Goal: Information Seeking & Learning: Learn about a topic

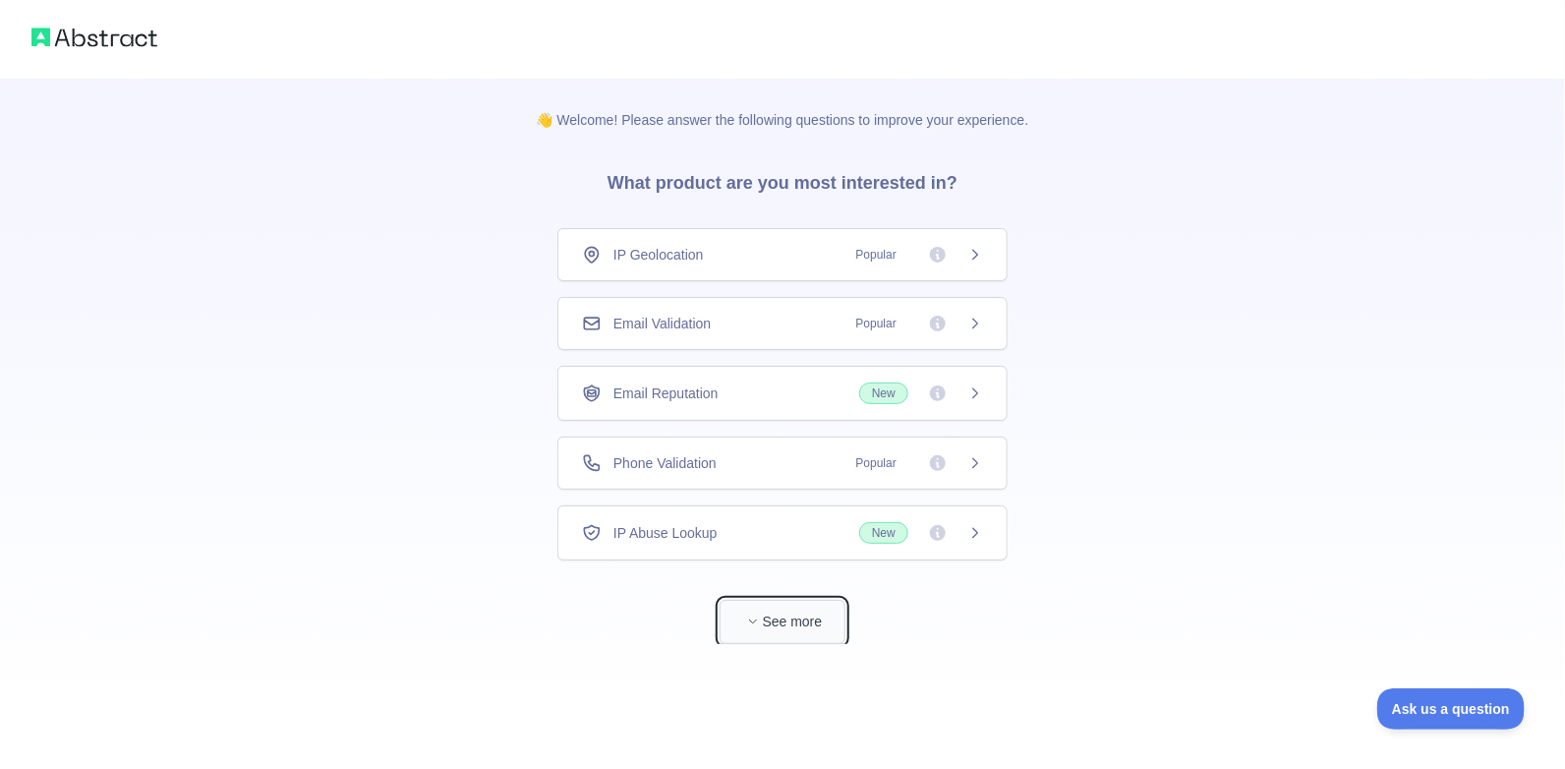
click at [776, 638] on button "See more" at bounding box center [782, 622] width 126 height 44
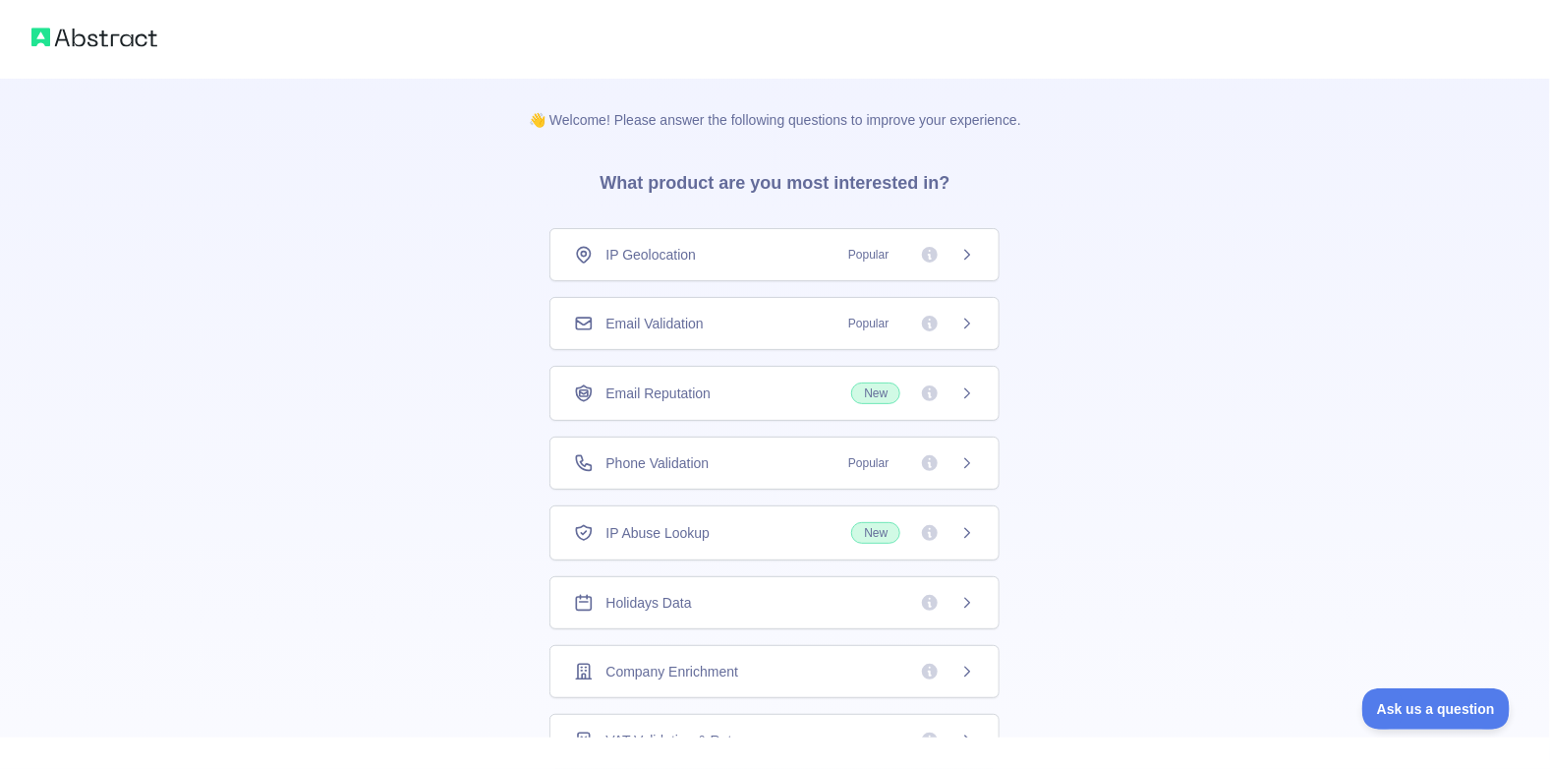
click at [691, 318] on span "Email Validation" at bounding box center [653, 324] width 97 height 20
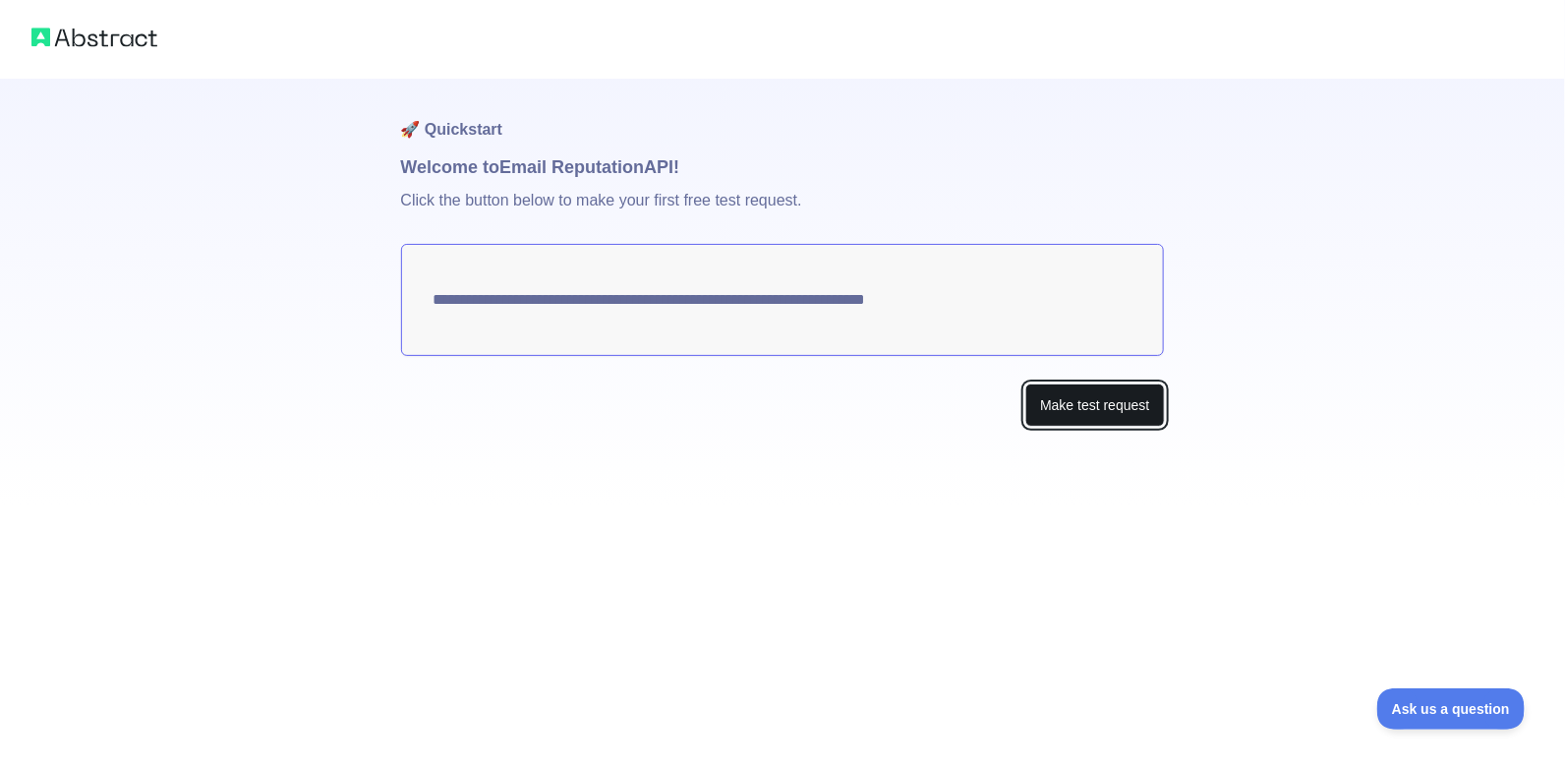
click at [1111, 409] on button "Make test request" at bounding box center [1094, 405] width 139 height 44
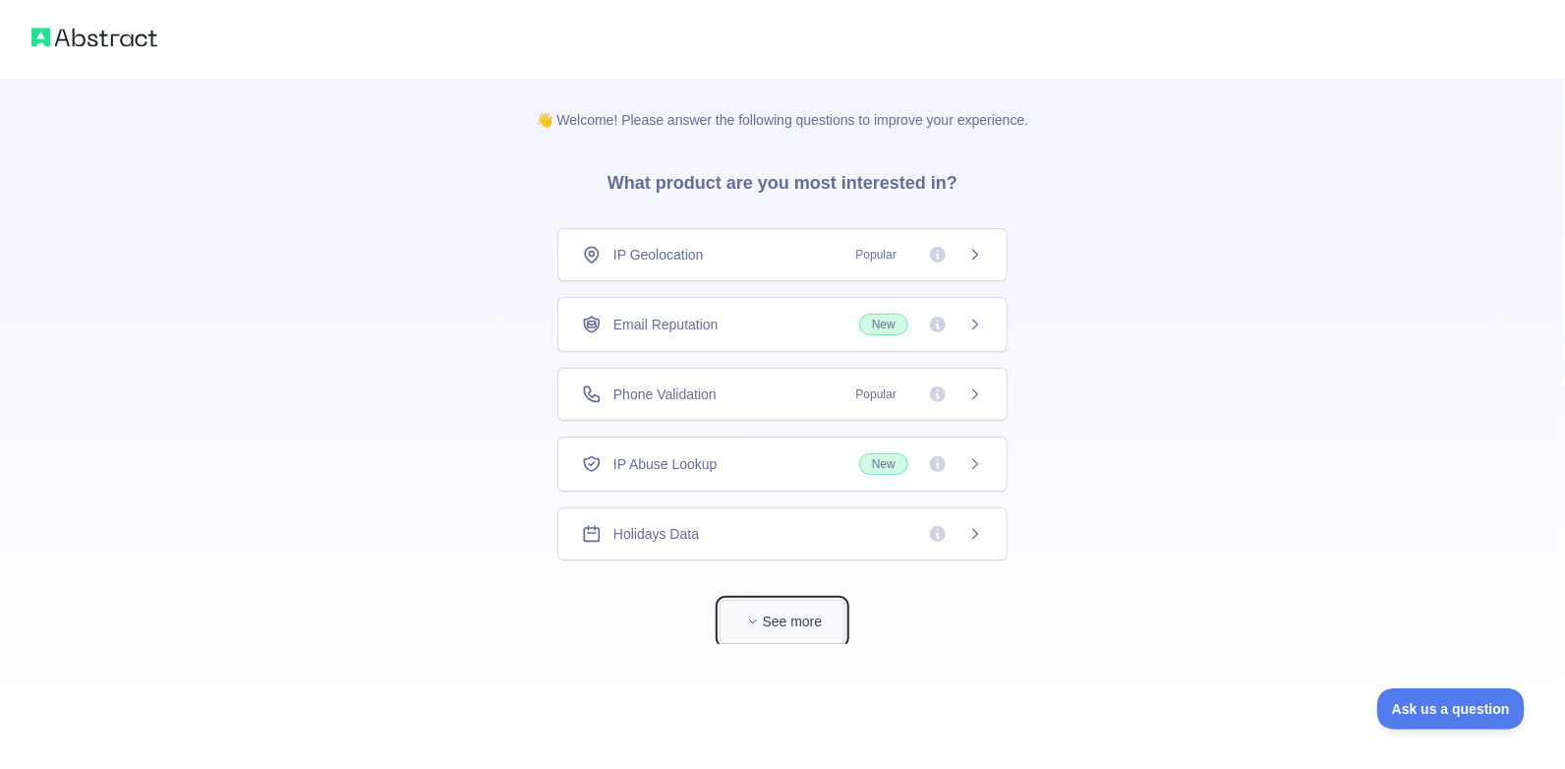
click at [805, 625] on button "See more" at bounding box center [782, 622] width 126 height 44
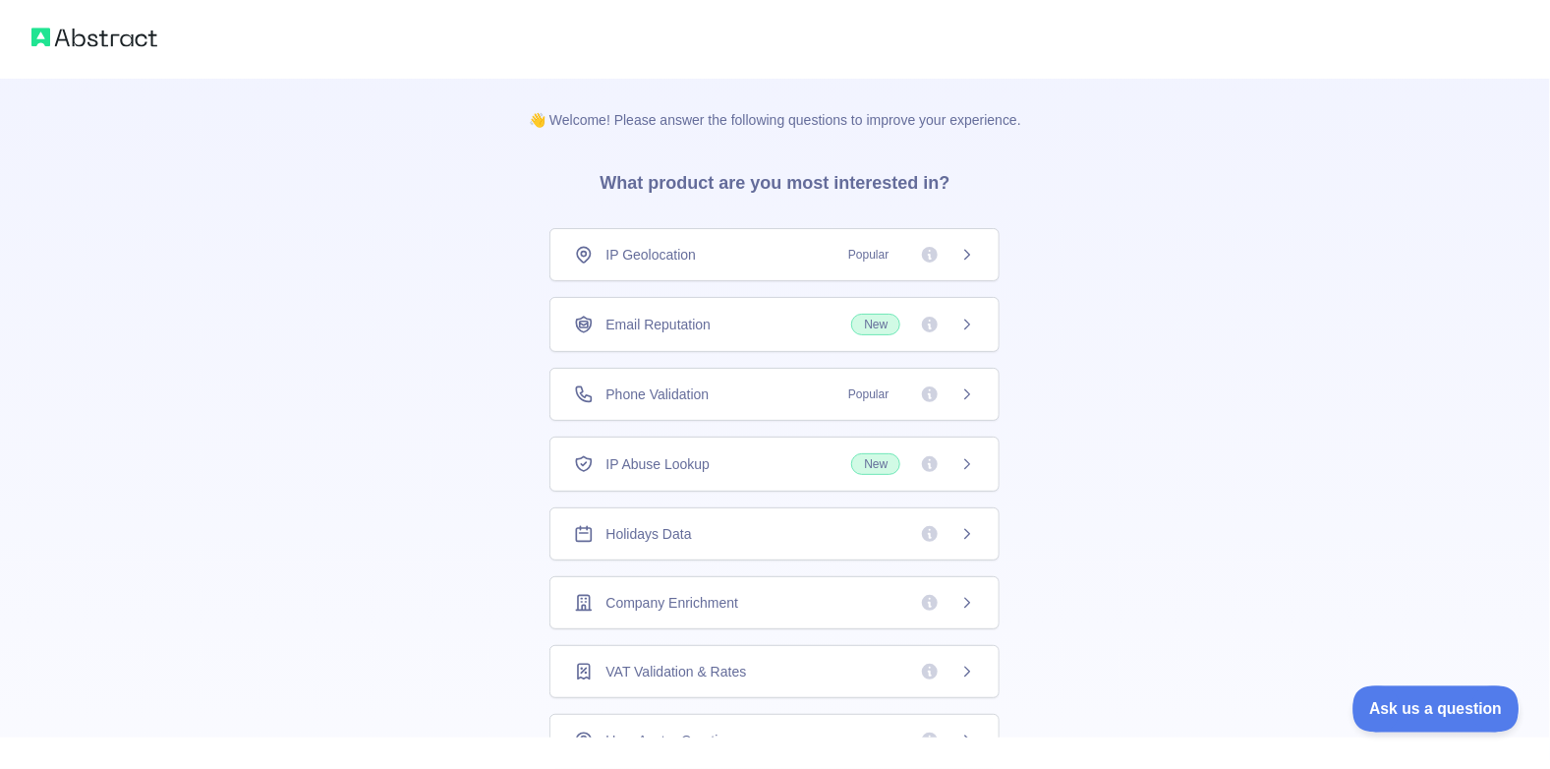
click at [1433, 703] on span "Ask us a question" at bounding box center [1425, 706] width 147 height 14
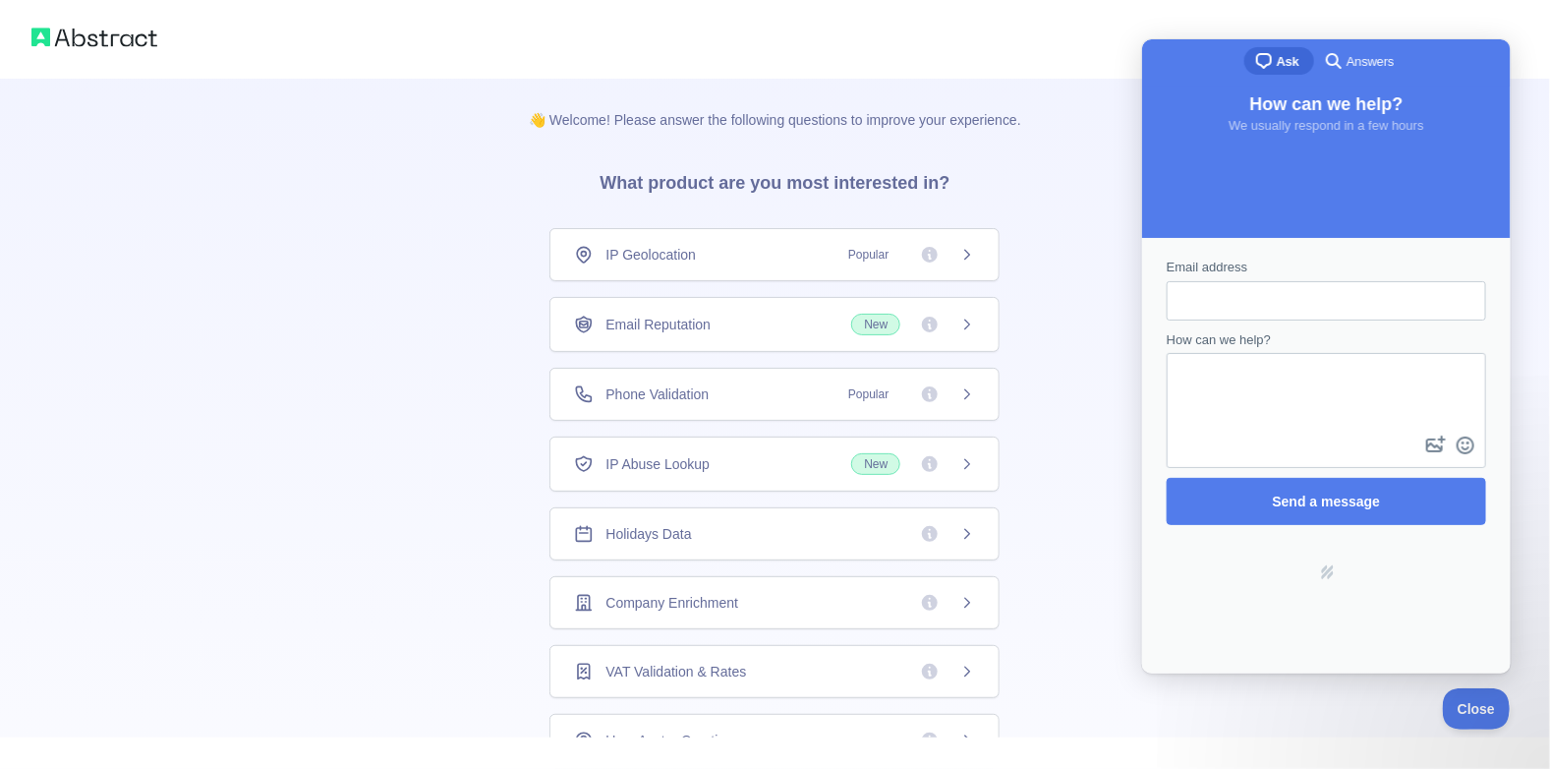
click at [1023, 146] on div "👋 Welcome! Please answer the following questions to improve your experience. Wh…" at bounding box center [774, 625] width 555 height 1093
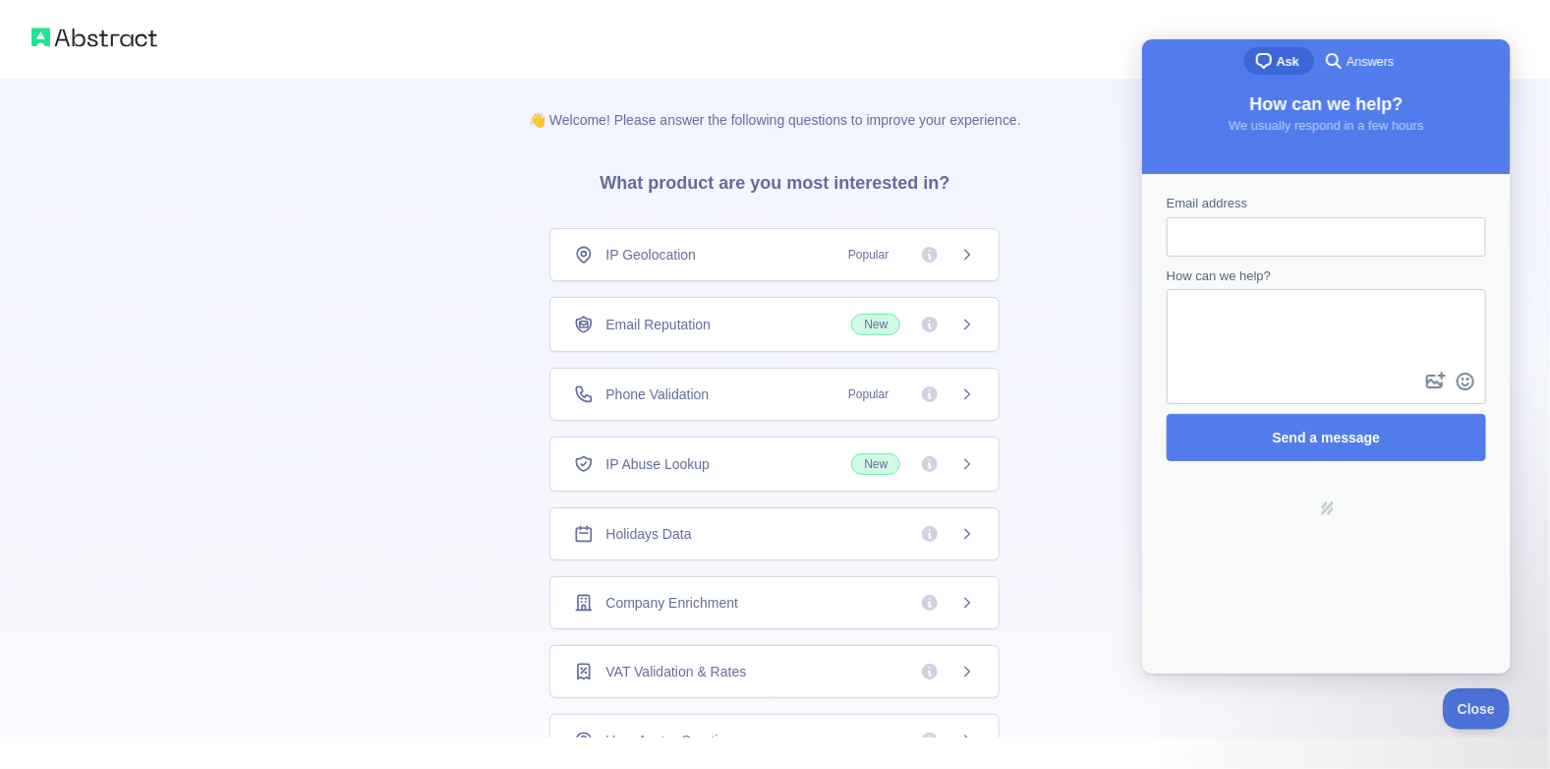
click at [1153, 68] on div "chat-square Ask search-medium Answers" at bounding box center [1325, 61] width 369 height 47
click at [989, 85] on p "👋 Welcome! Please answer the following questions to improve your experience." at bounding box center [774, 104] width 555 height 51
click at [1486, 687] on button "Close" at bounding box center [1471, 705] width 67 height 41
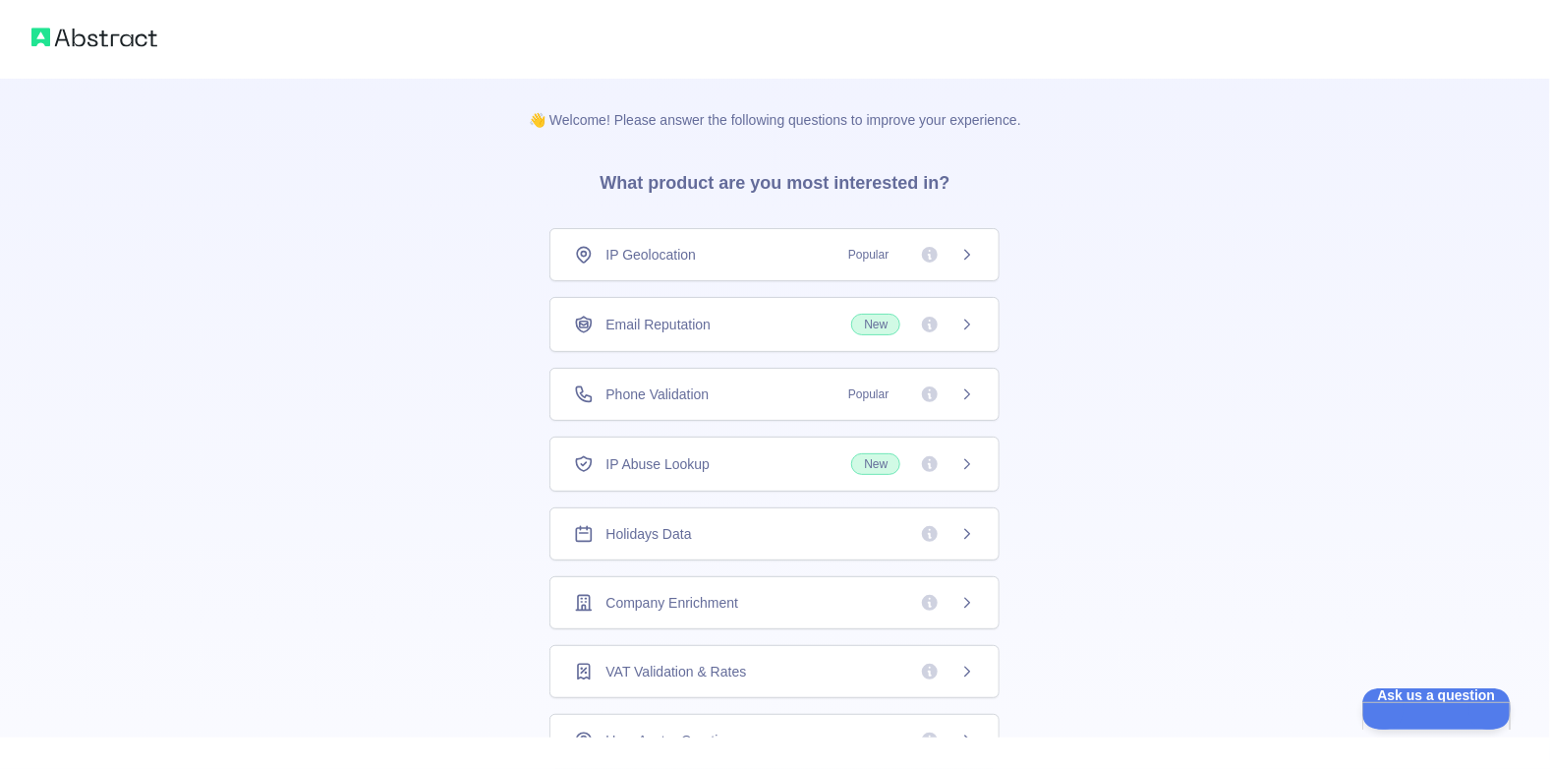
click at [782, 321] on div "Email Reputation New" at bounding box center [774, 325] width 401 height 22
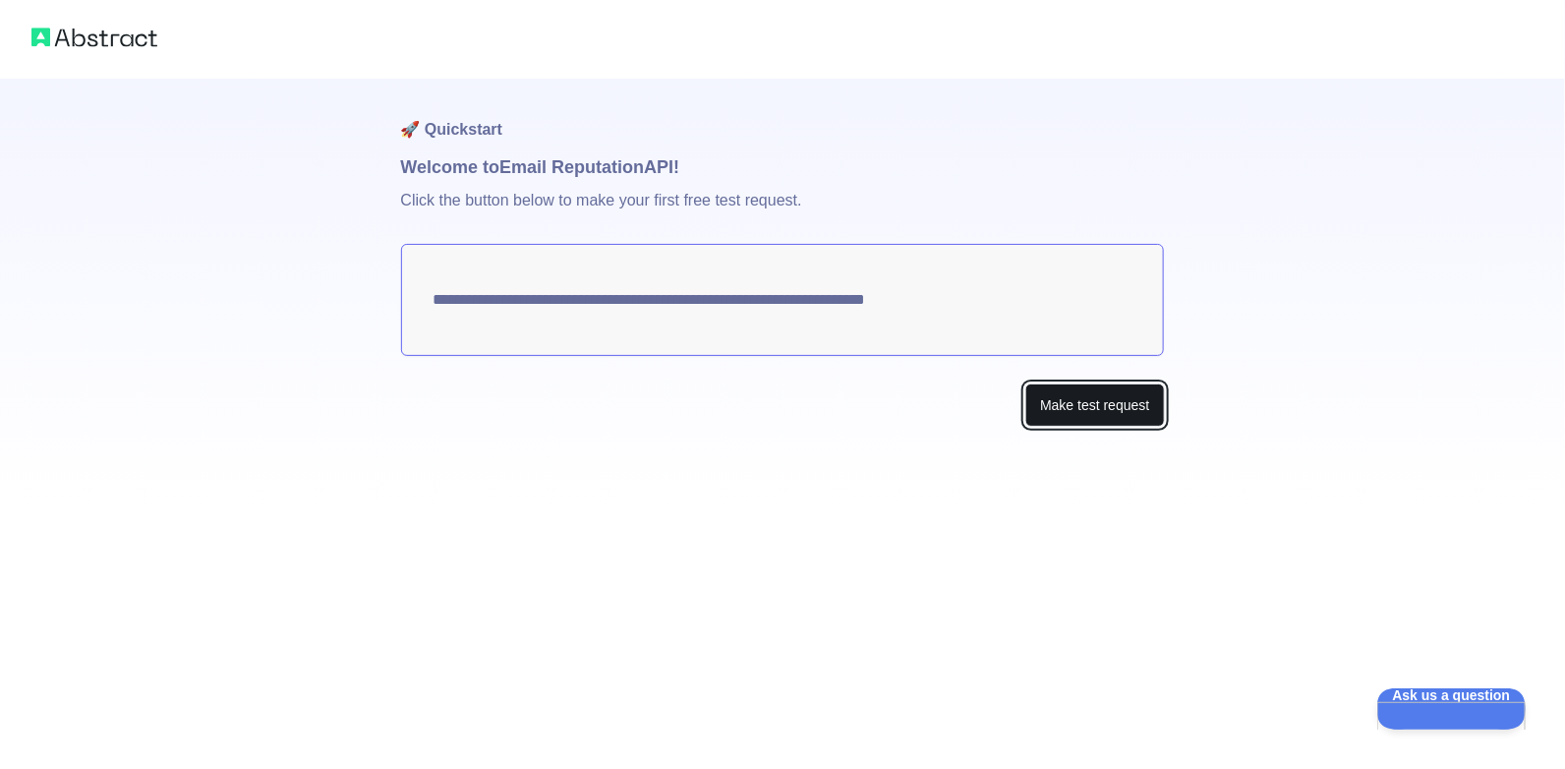
click at [1094, 408] on button "Make test request" at bounding box center [1094, 405] width 139 height 44
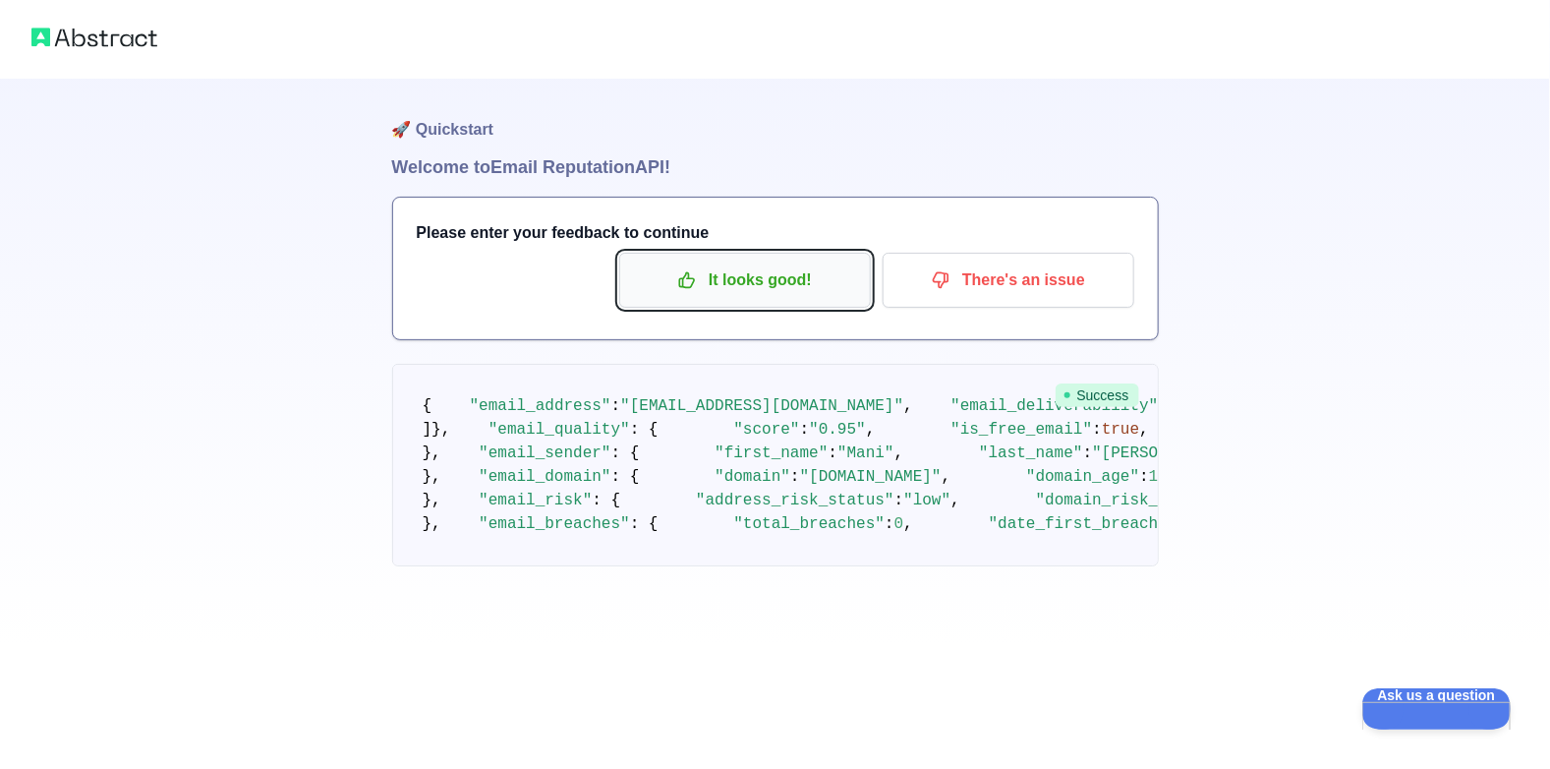
click at [763, 293] on p "It looks good!" at bounding box center [745, 279] width 222 height 33
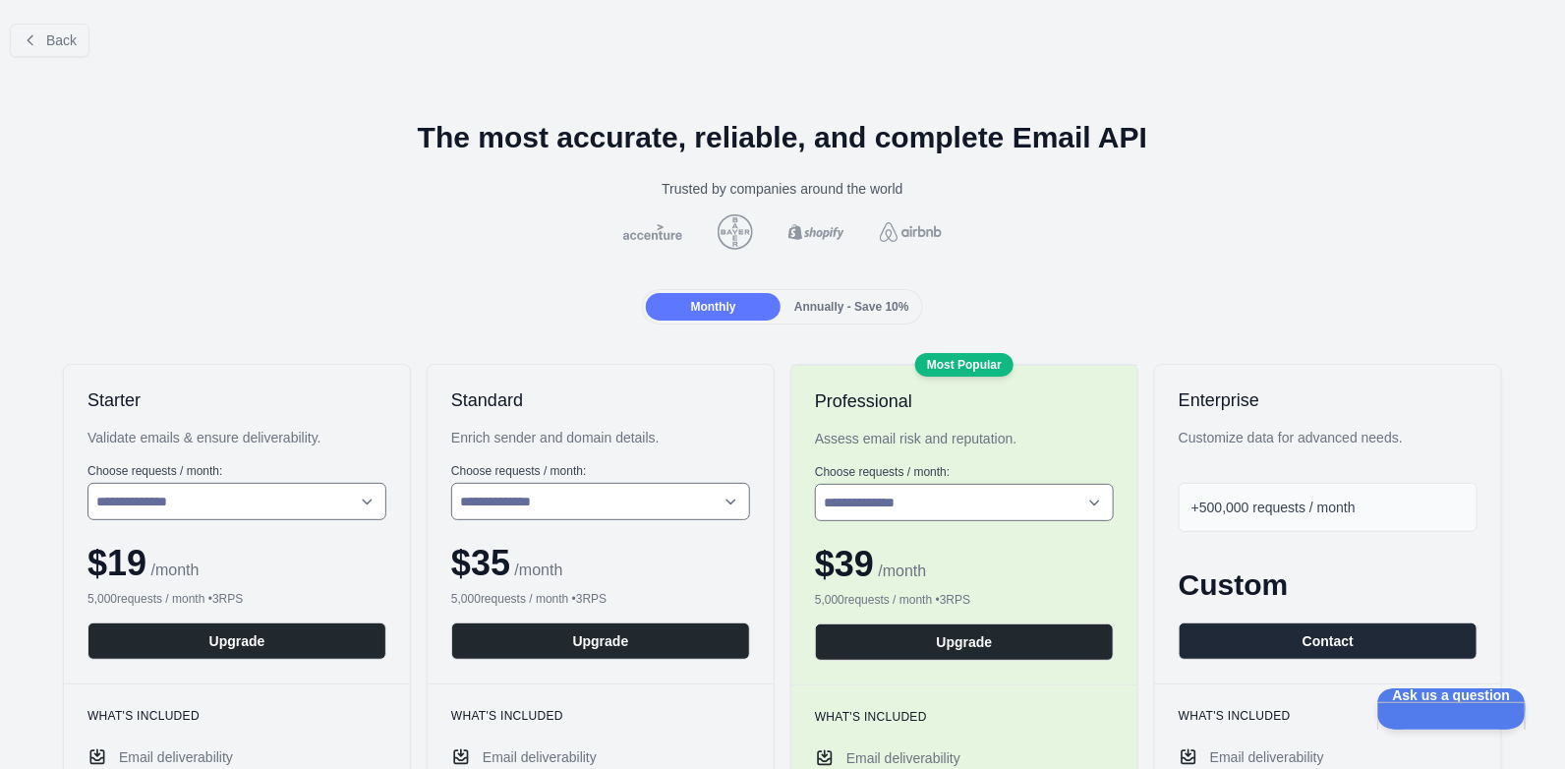
click at [831, 306] on span "Annually - Save 10%" at bounding box center [851, 307] width 115 height 14
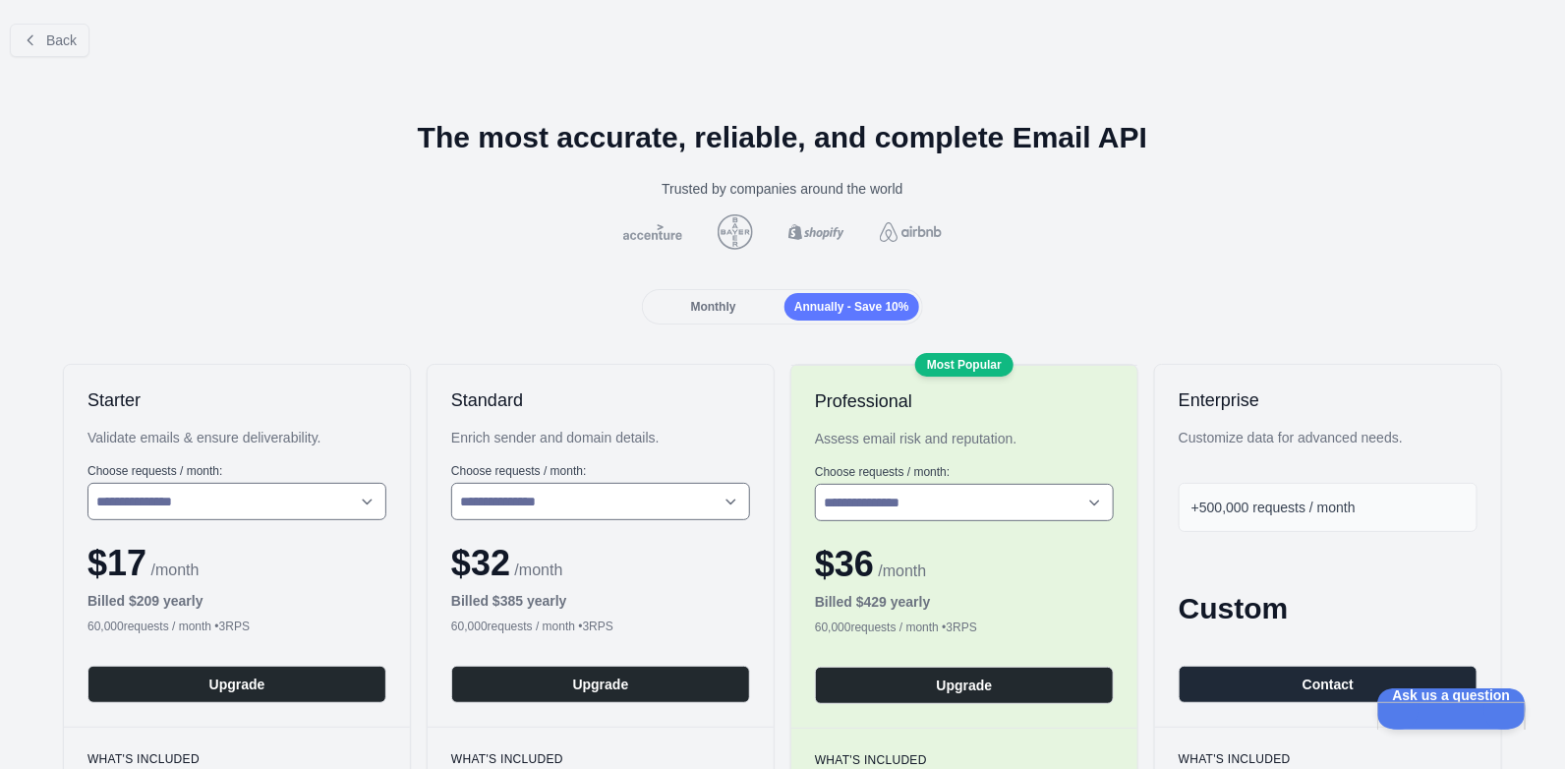
click at [721, 307] on span "Monthly" at bounding box center [713, 307] width 45 height 14
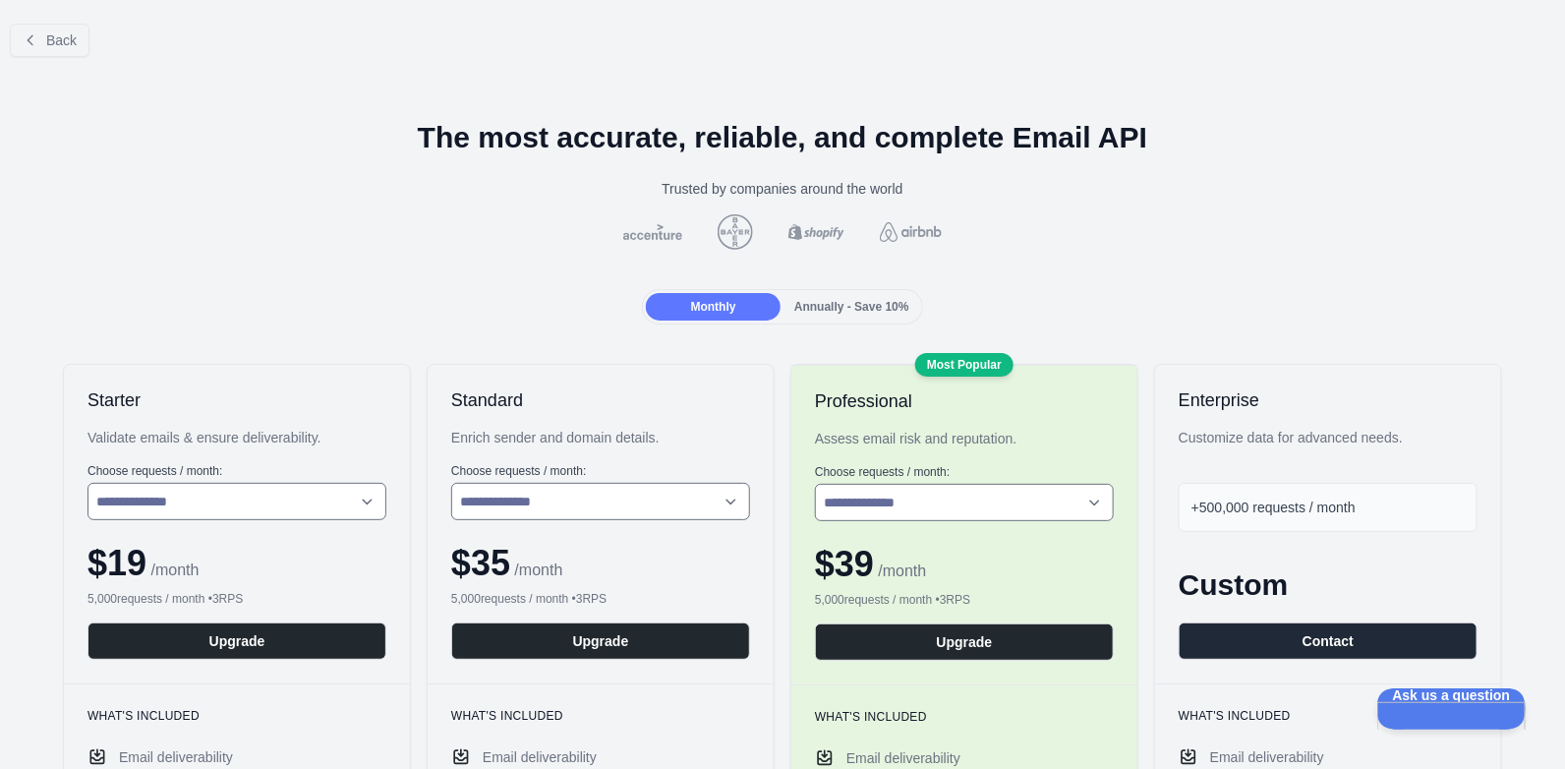
click at [825, 320] on div "Monthly Annually - Save 10%" at bounding box center [782, 306] width 280 height 35
click at [815, 308] on span "Annually - Save 10%" at bounding box center [851, 307] width 115 height 14
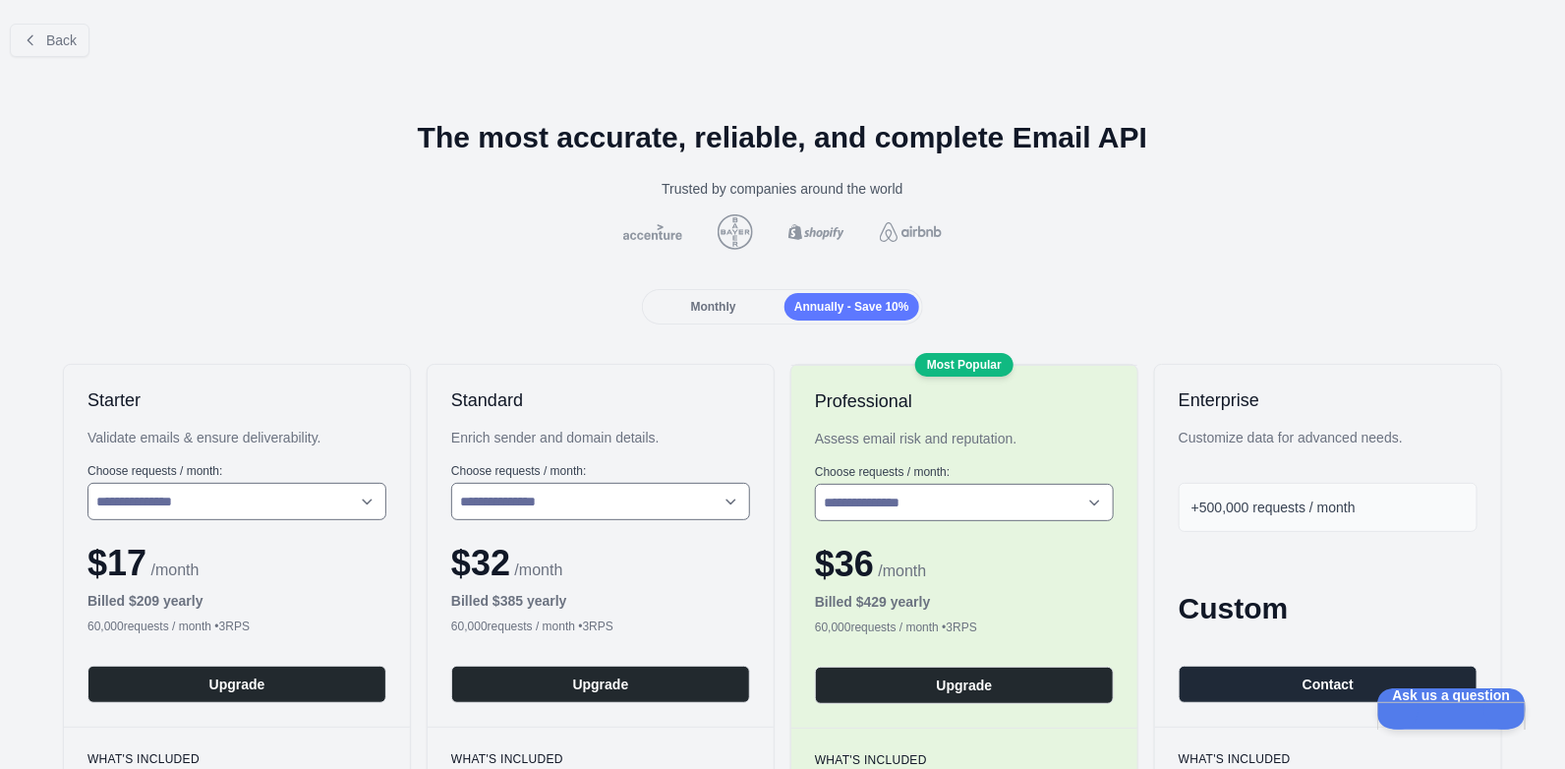
click at [746, 296] on div "Monthly" at bounding box center [713, 307] width 135 height 28
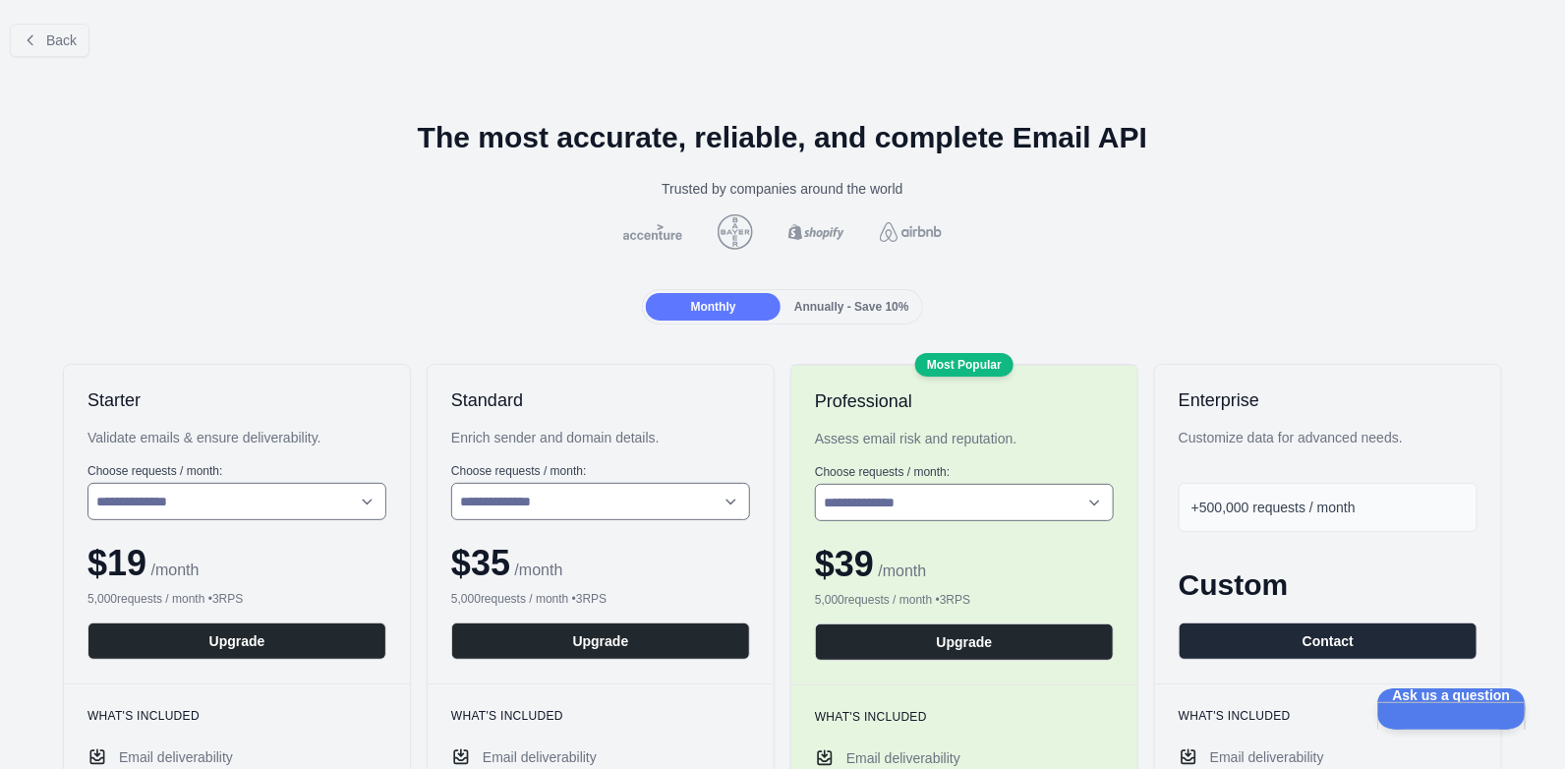
click at [824, 306] on span "Annually - Save 10%" at bounding box center [851, 307] width 115 height 14
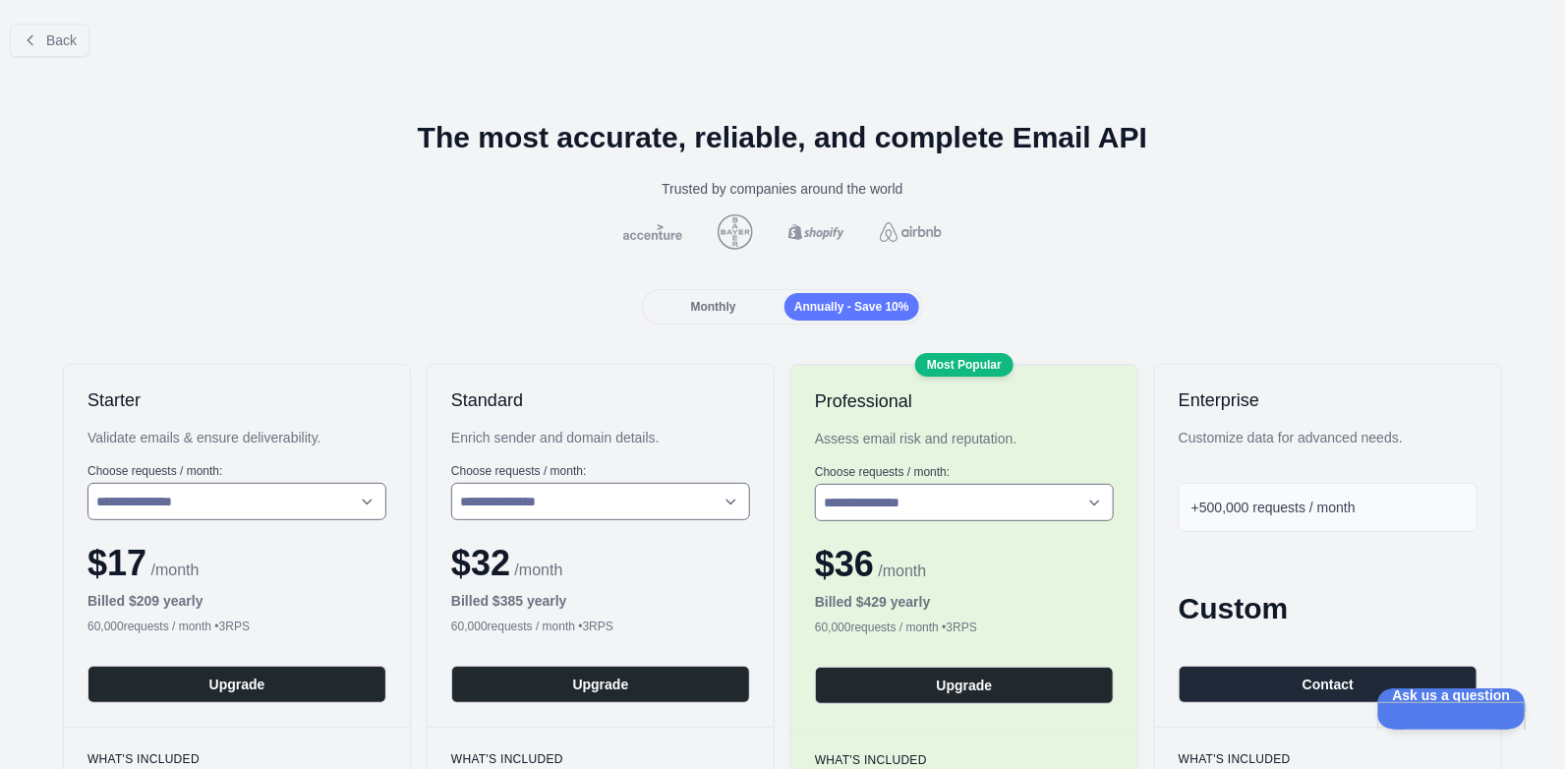
click at [707, 300] on span "Monthly" at bounding box center [713, 307] width 45 height 14
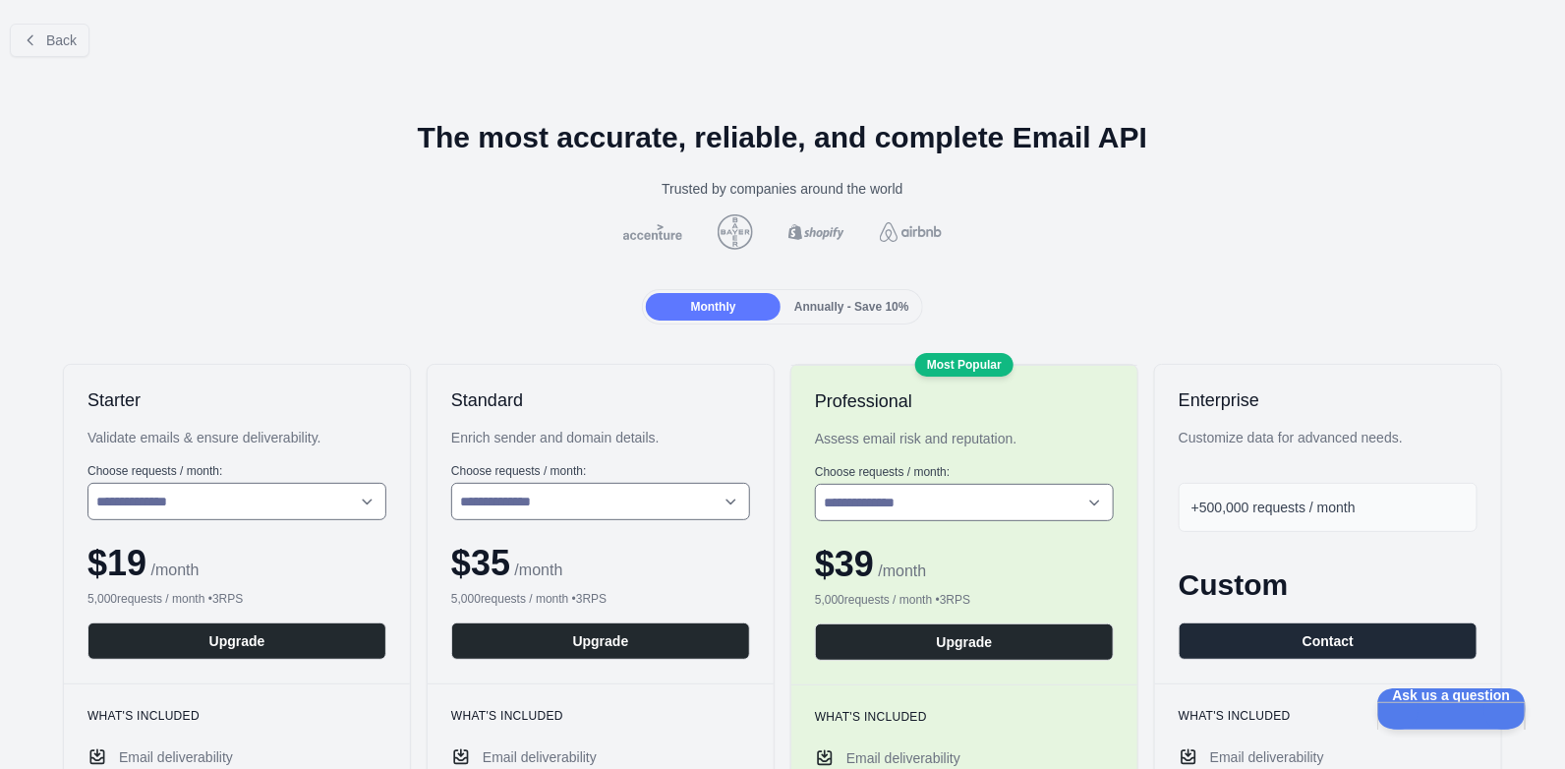
click at [629, 224] on img at bounding box center [652, 232] width 67 height 16
click at [657, 231] on img at bounding box center [652, 232] width 67 height 16
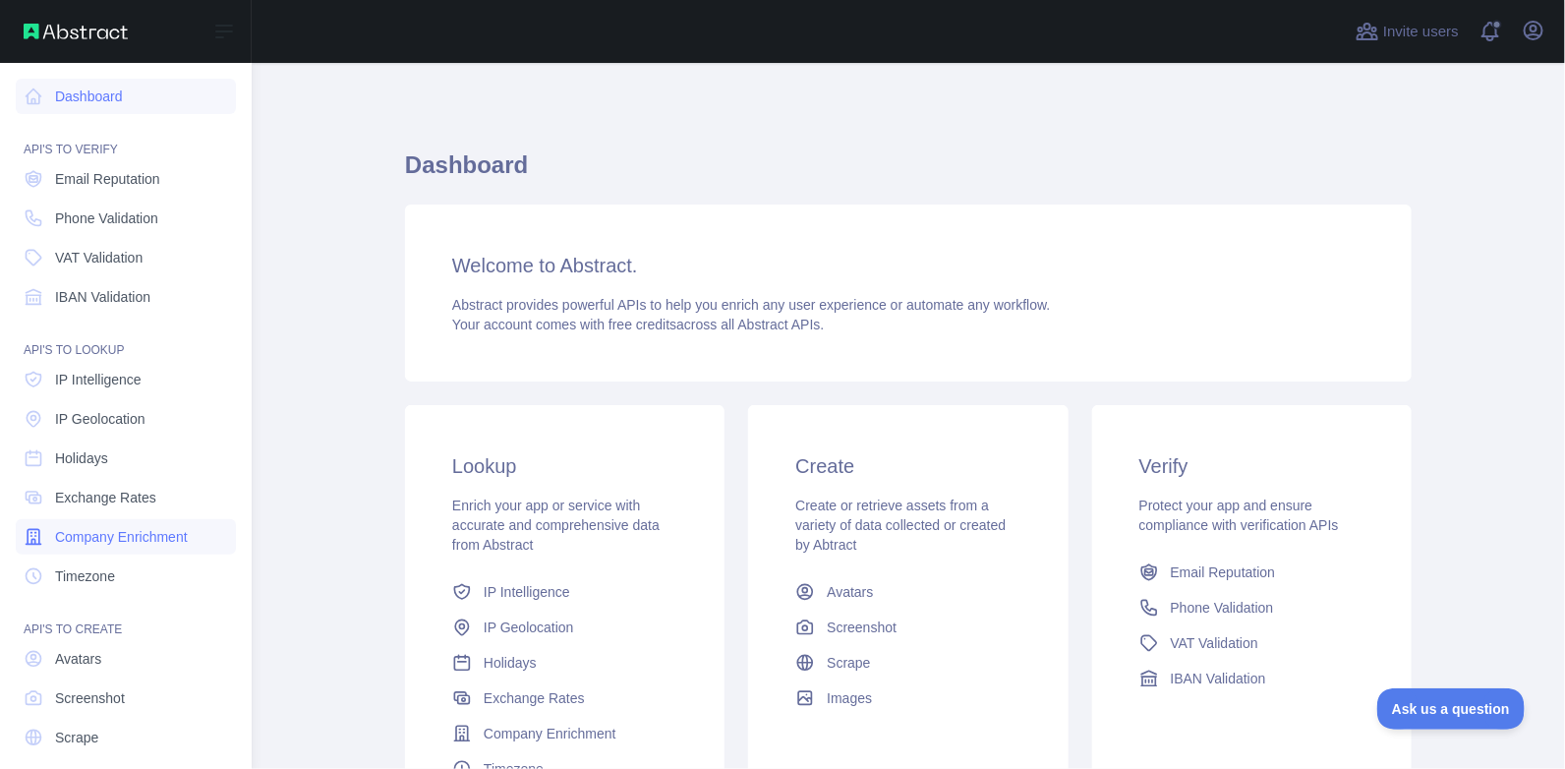
click at [109, 537] on span "Company Enrichment" at bounding box center [121, 537] width 133 height 20
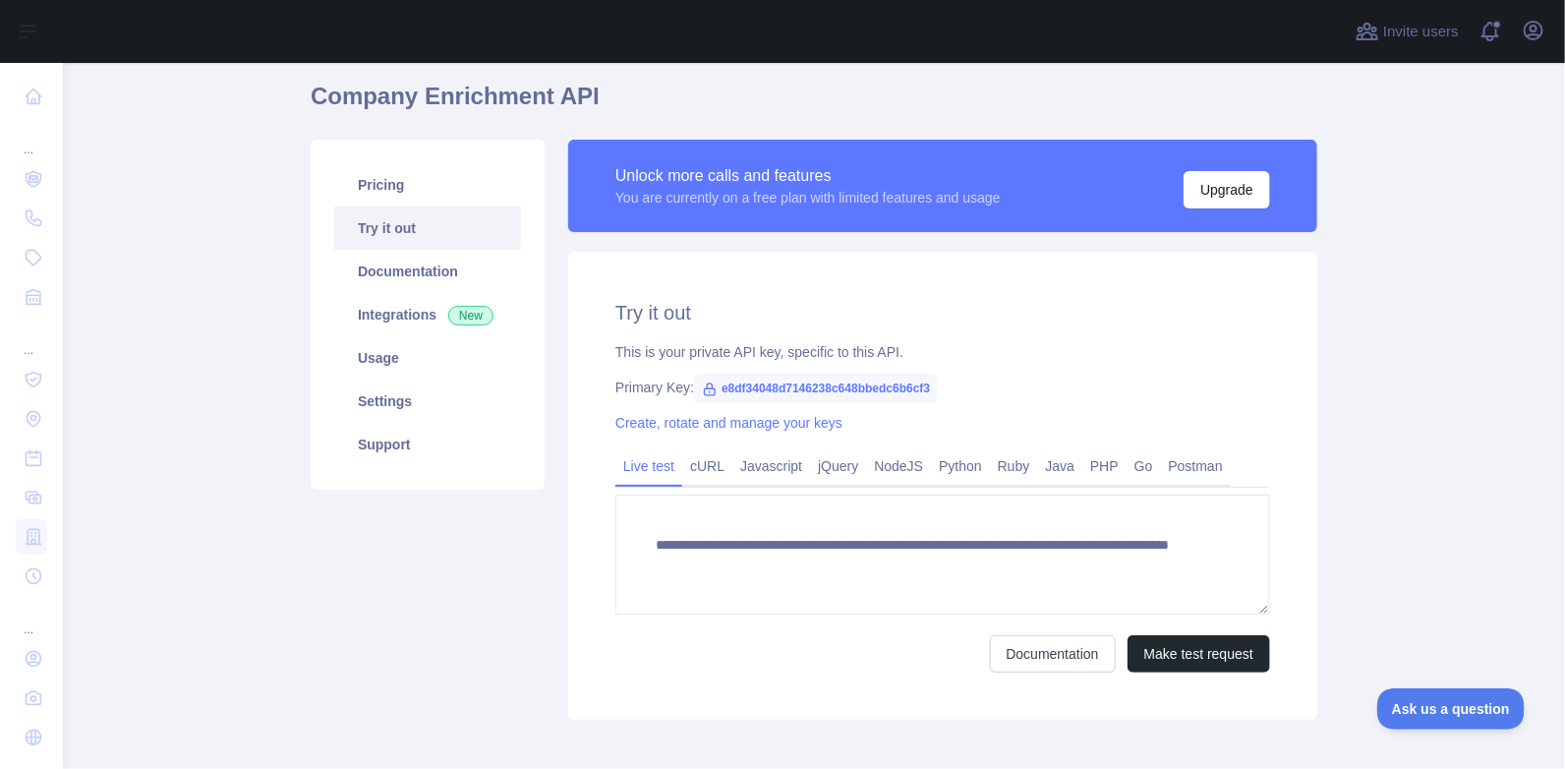
scroll to position [163, 0]
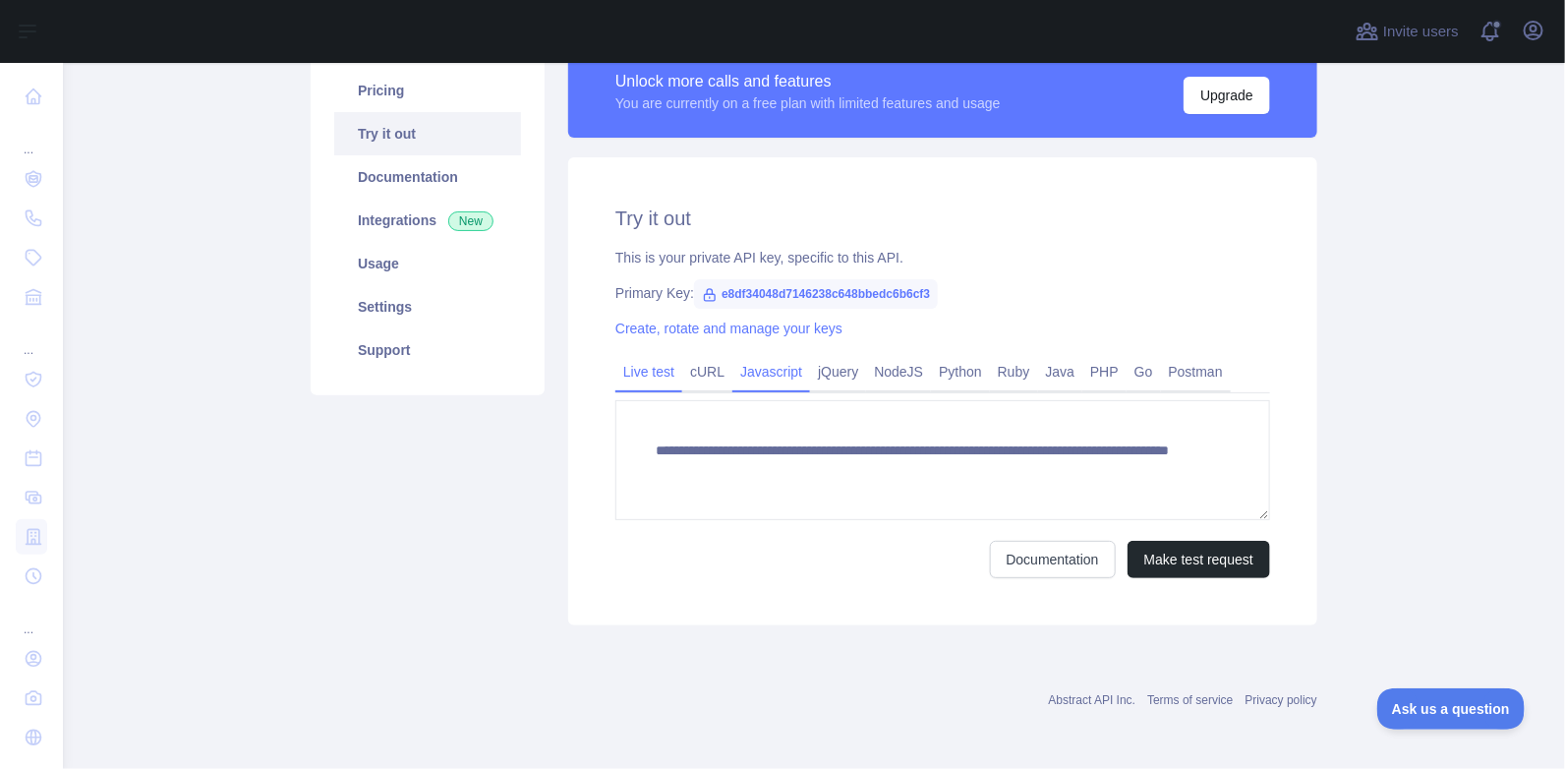
click at [745, 372] on link "Javascript" at bounding box center [771, 371] width 78 height 31
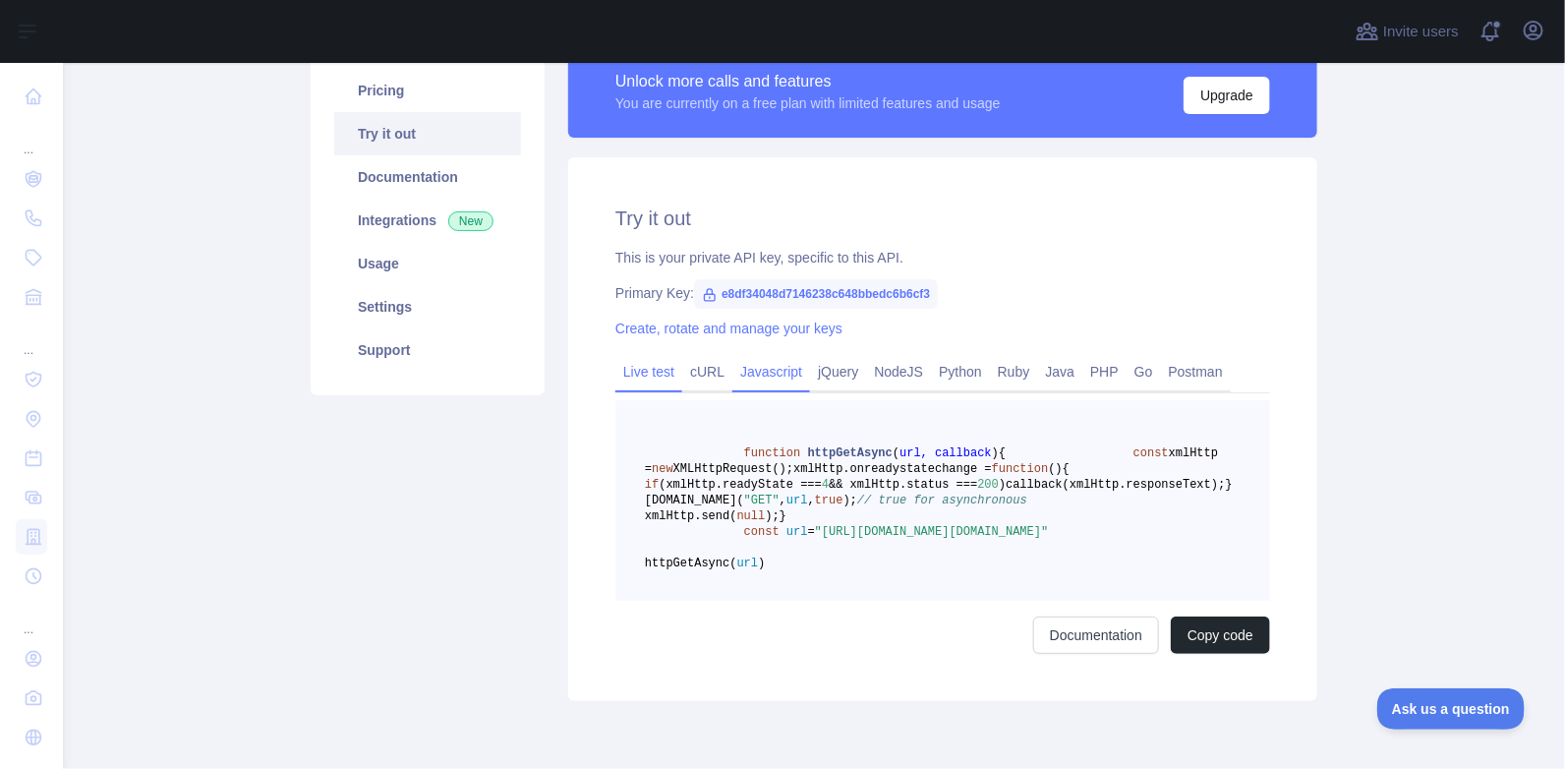
click at [630, 376] on link "Live test" at bounding box center [648, 371] width 67 height 31
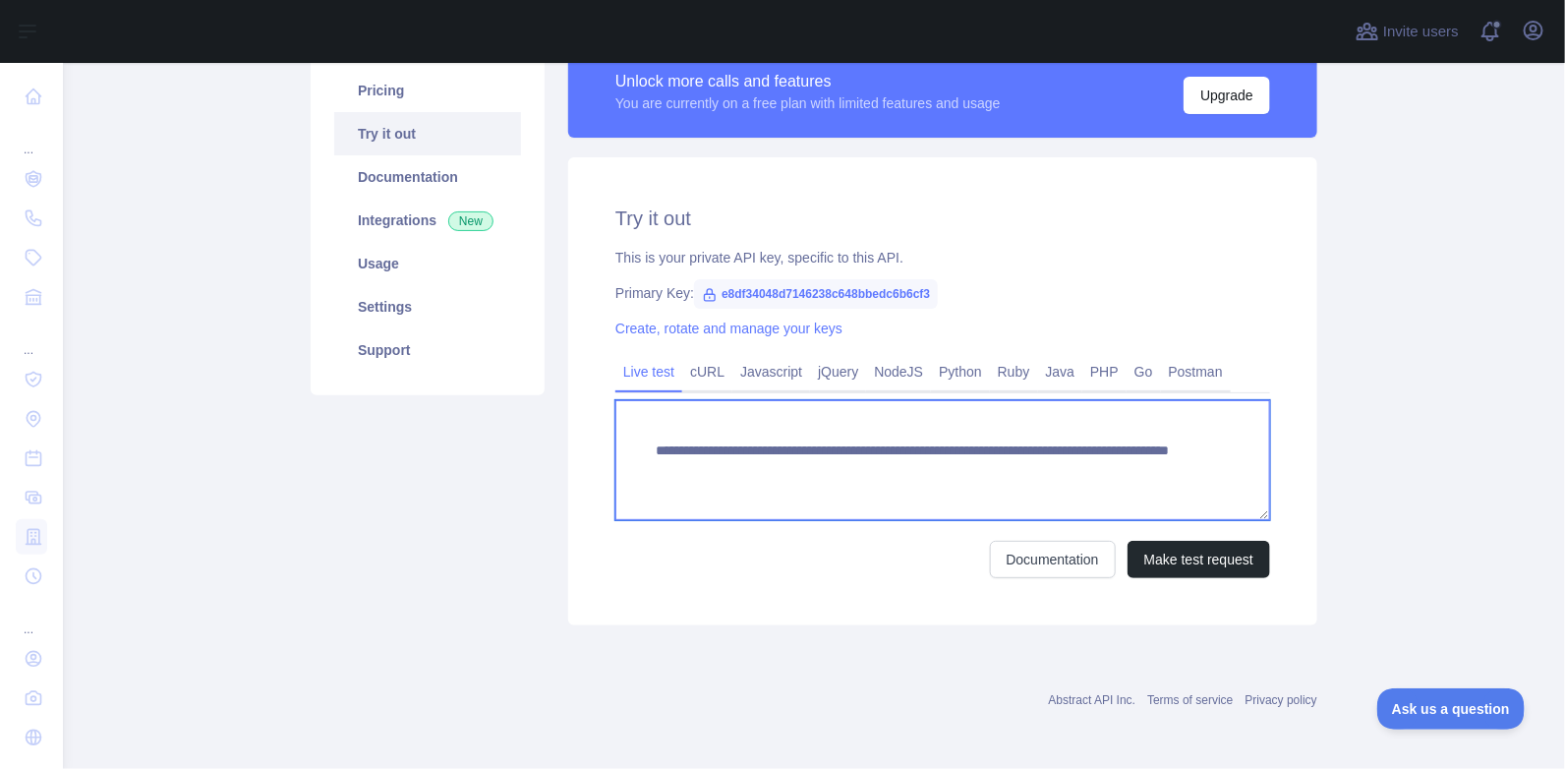
drag, startPoint x: 1095, startPoint y: 489, endPoint x: 532, endPoint y: 394, distance: 571.2
click at [530, 383] on div "**********" at bounding box center [814, 334] width 1030 height 603
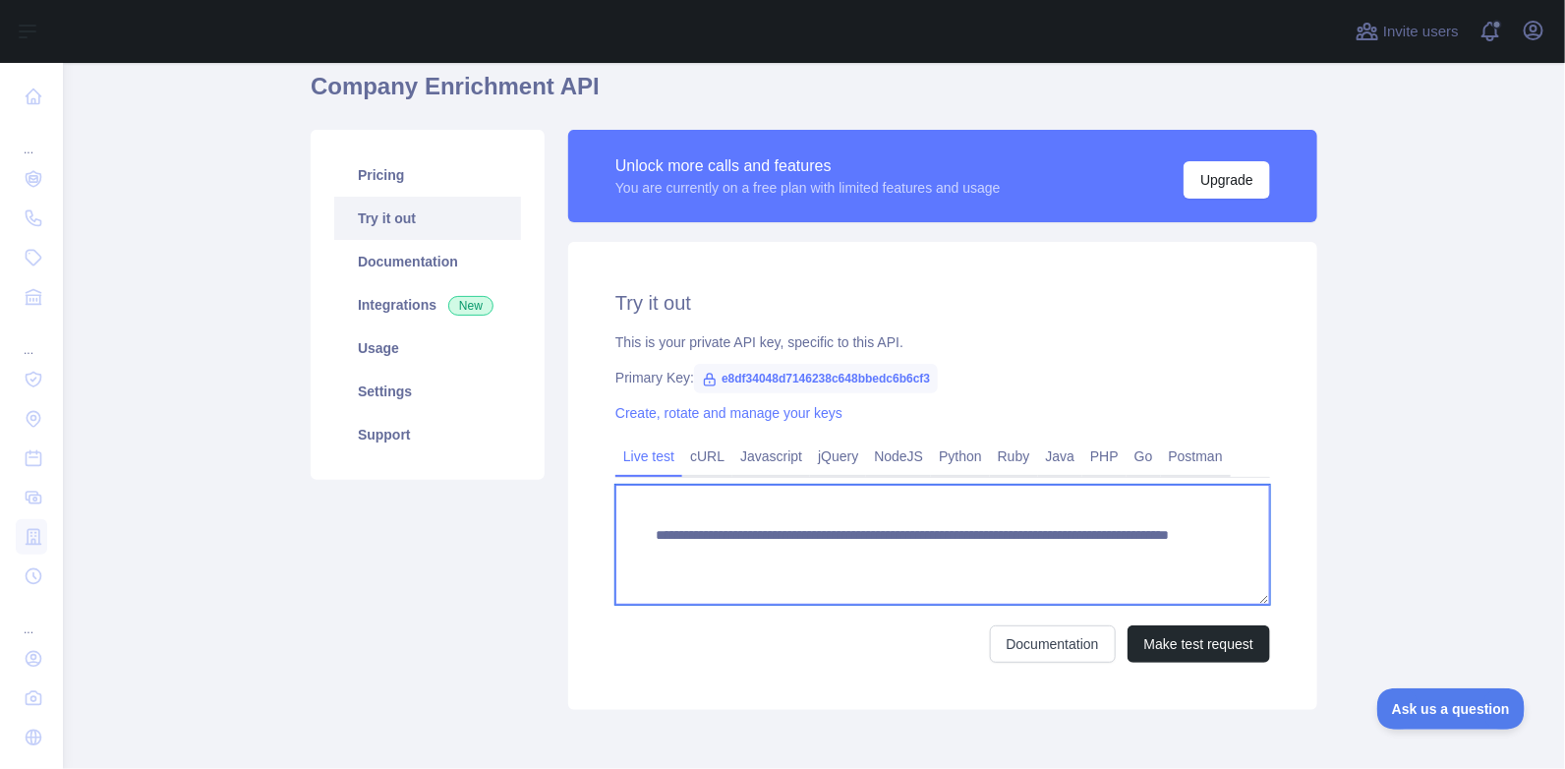
scroll to position [0, 0]
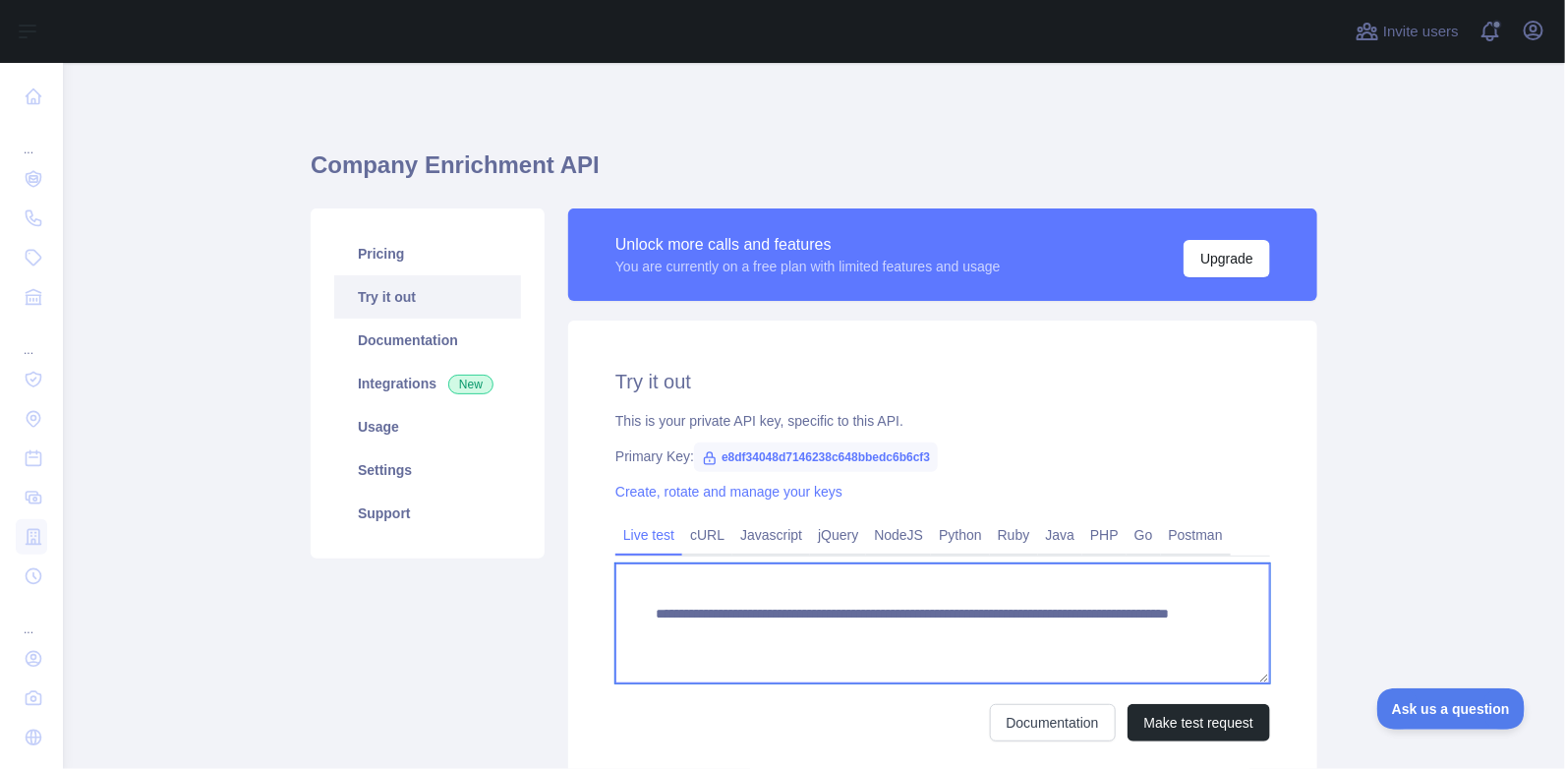
click at [1039, 587] on textarea "**********" at bounding box center [942, 623] width 655 height 120
drag, startPoint x: 702, startPoint y: 637, endPoint x: 930, endPoint y: 641, distance: 228.0
click at [930, 641] on textarea "**********" at bounding box center [942, 623] width 655 height 120
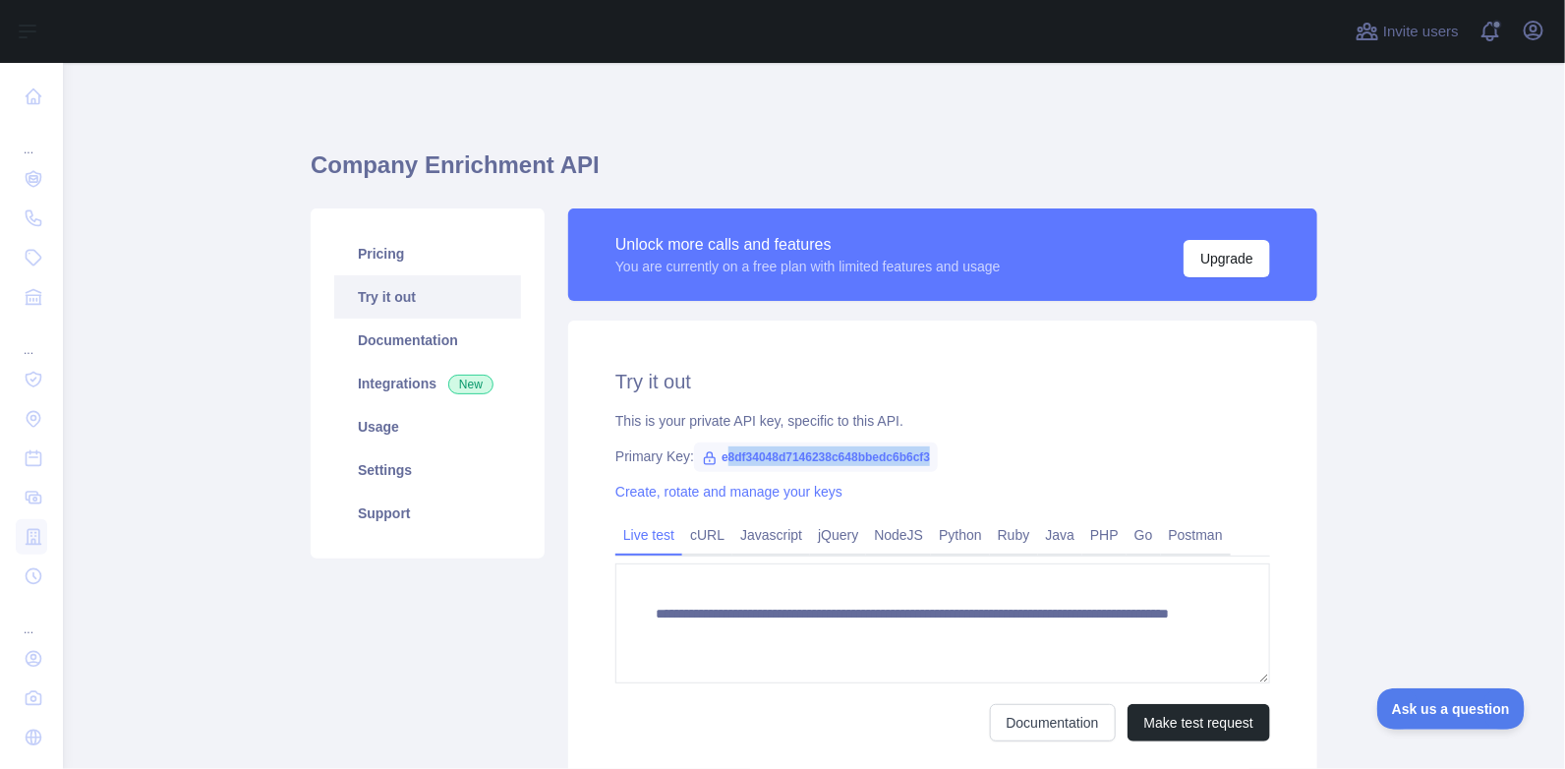
drag, startPoint x: 714, startPoint y: 458, endPoint x: 964, endPoint y: 456, distance: 250.6
click at [964, 456] on div "Primary Key: e8df34048d7146238c648bbedc6b6cf3" at bounding box center [942, 456] width 655 height 20
drag, startPoint x: 964, startPoint y: 456, endPoint x: 984, endPoint y: 474, distance: 26.4
click at [984, 474] on div "**********" at bounding box center [942, 554] width 749 height 468
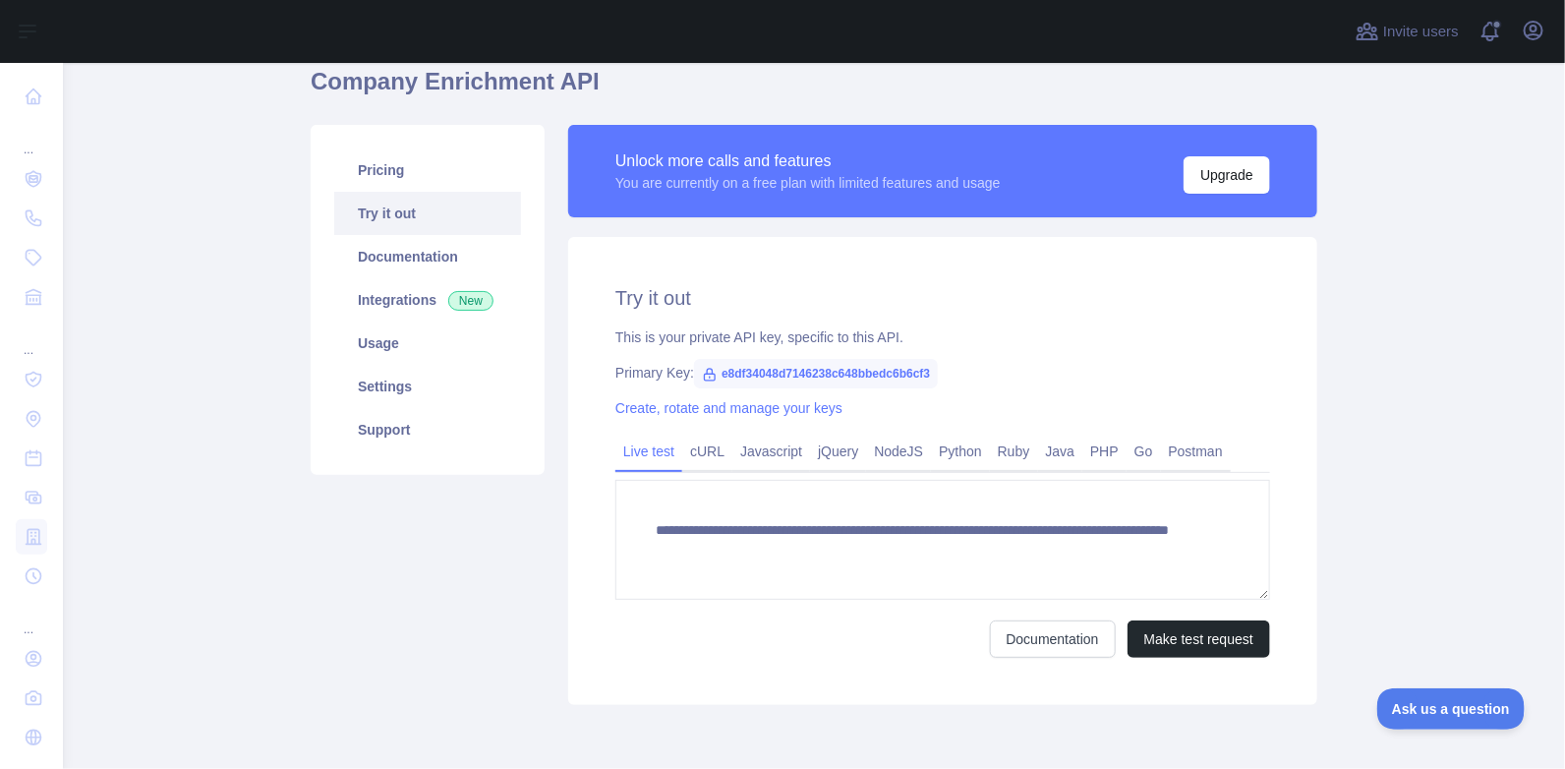
scroll to position [163, 0]
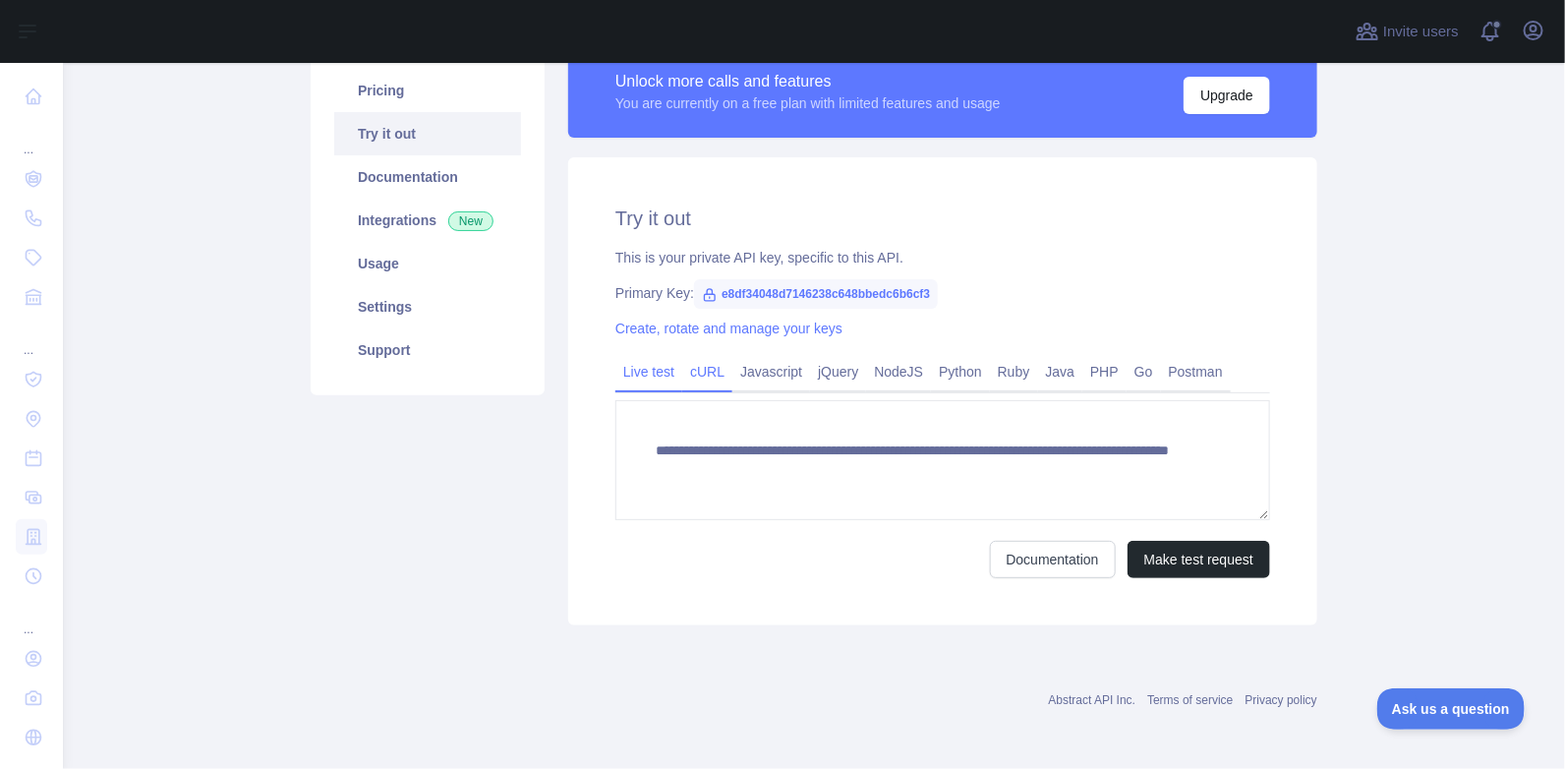
click at [704, 383] on link "cURL" at bounding box center [707, 371] width 50 height 31
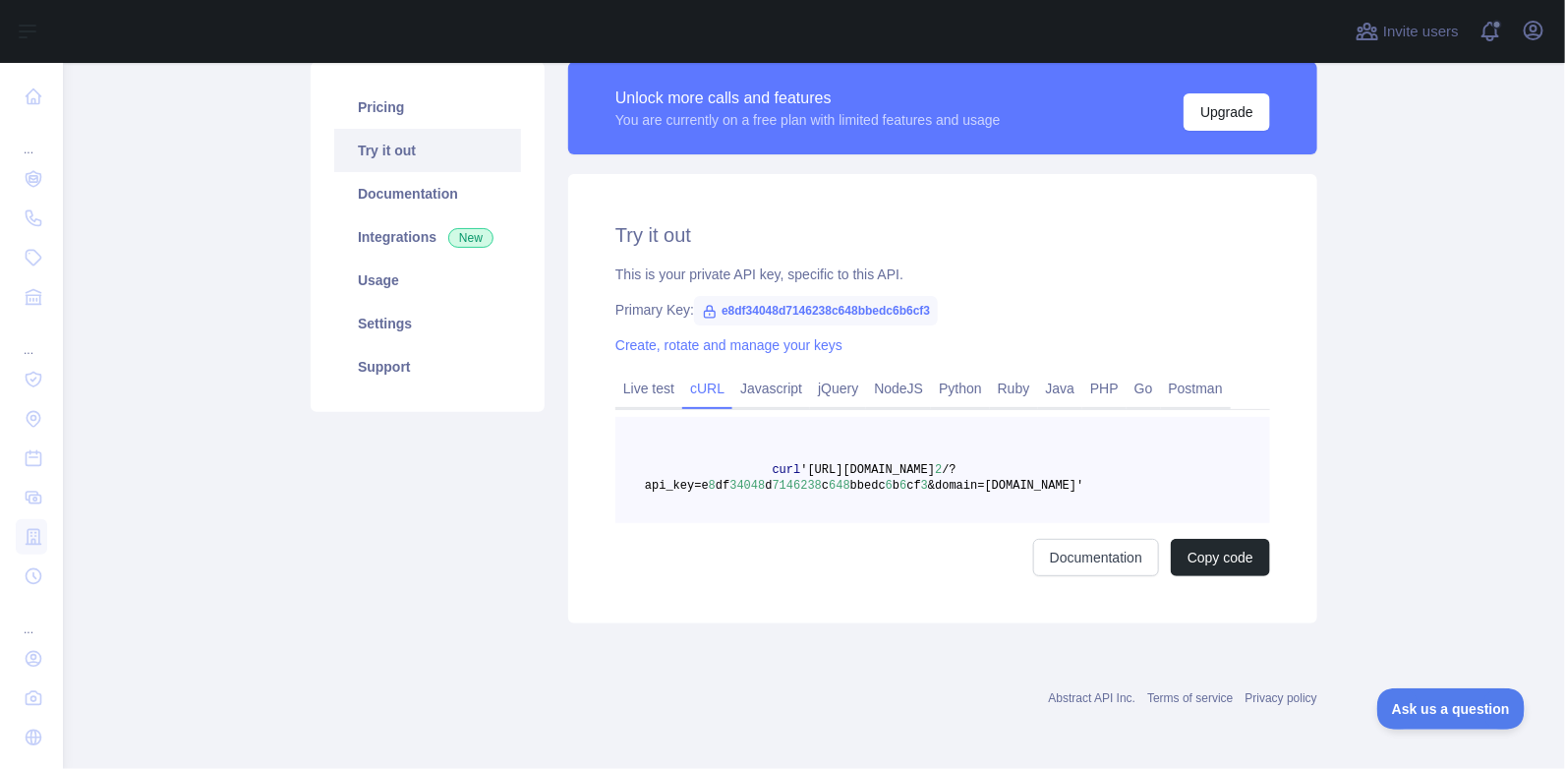
scroll to position [145, 0]
click at [763, 391] on link "Javascript" at bounding box center [771, 388] width 78 height 31
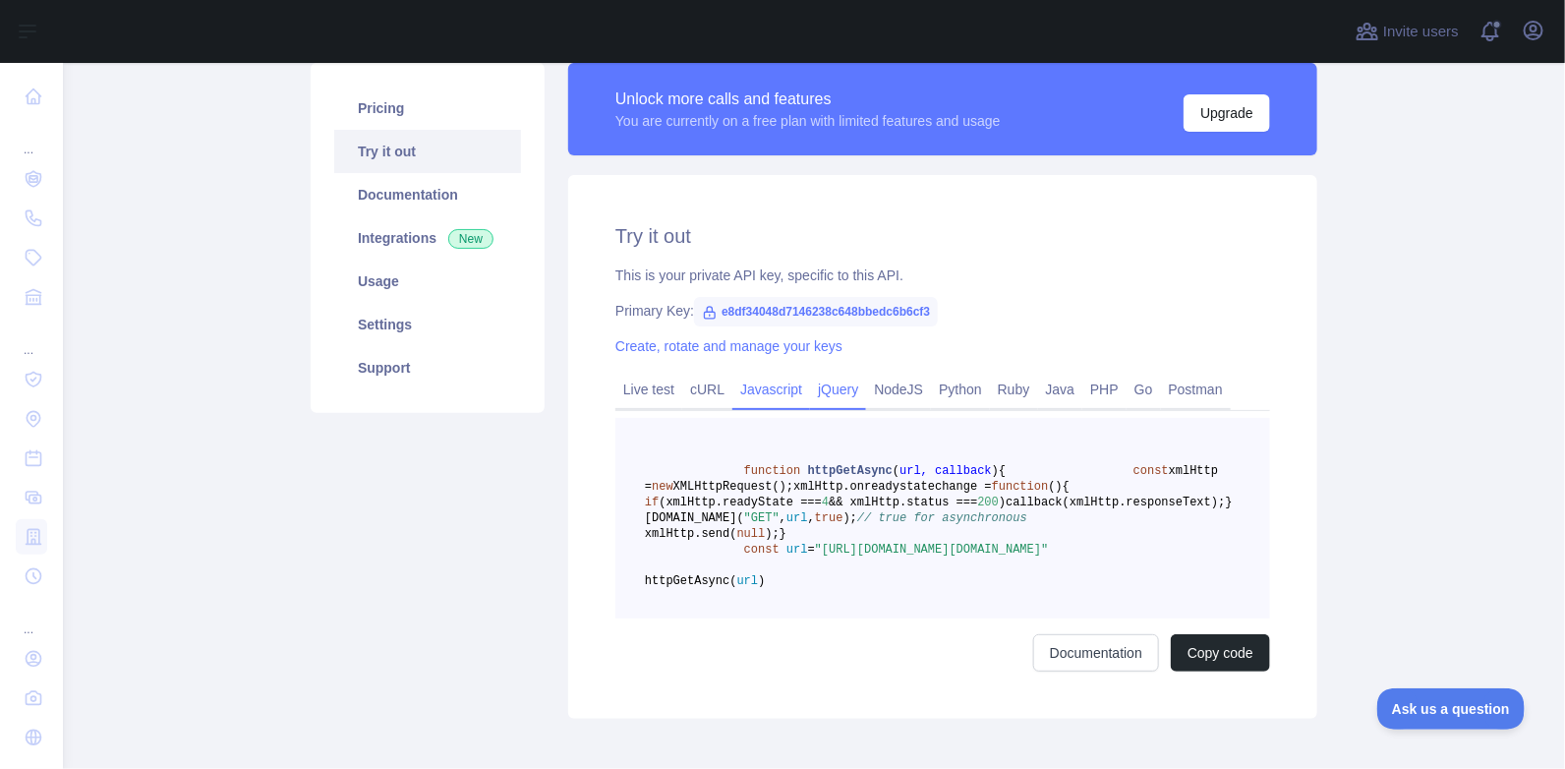
click at [811, 397] on link "jQuery" at bounding box center [838, 388] width 56 height 31
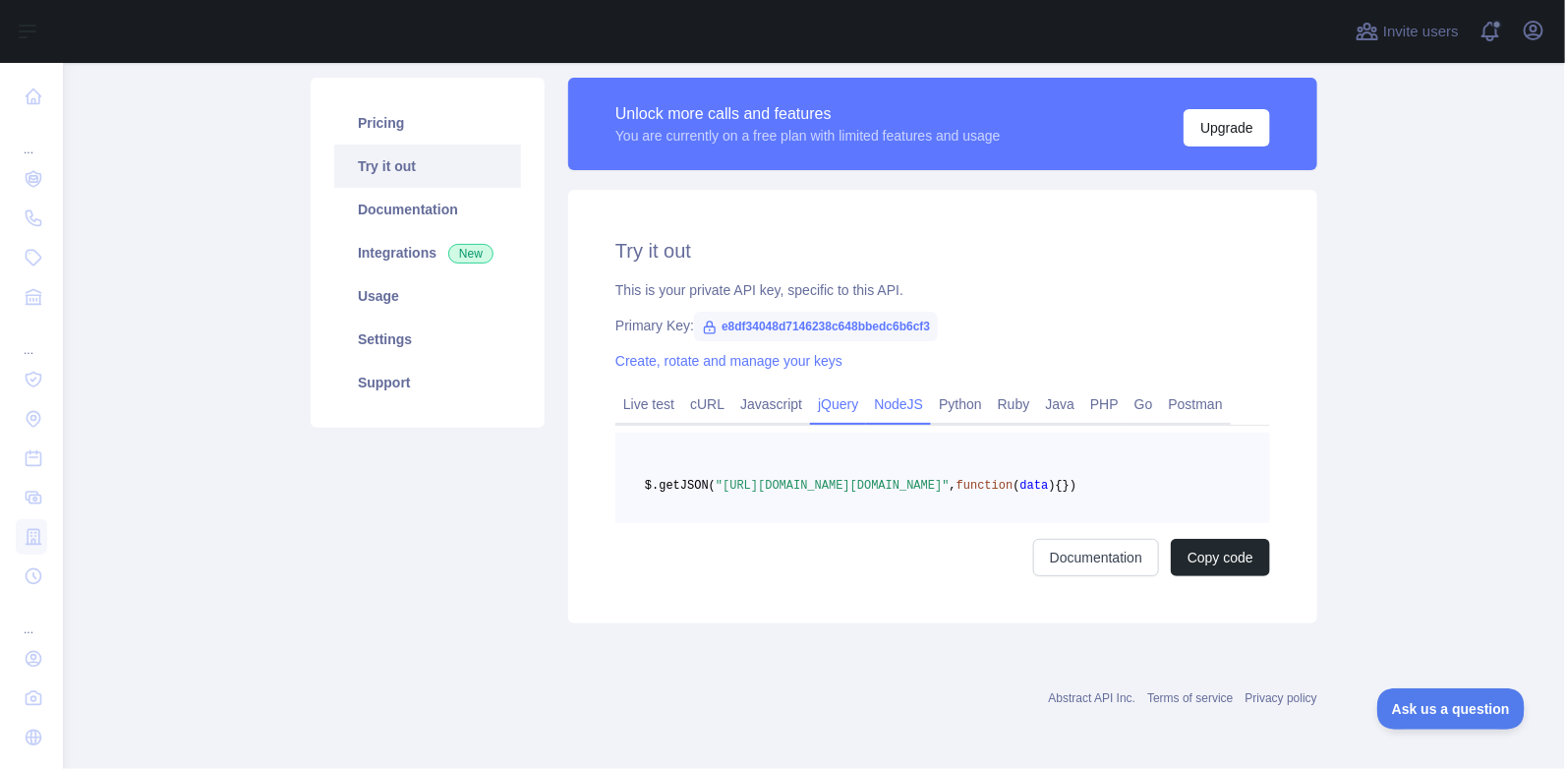
click at [872, 399] on link "NodeJS" at bounding box center [898, 403] width 65 height 31
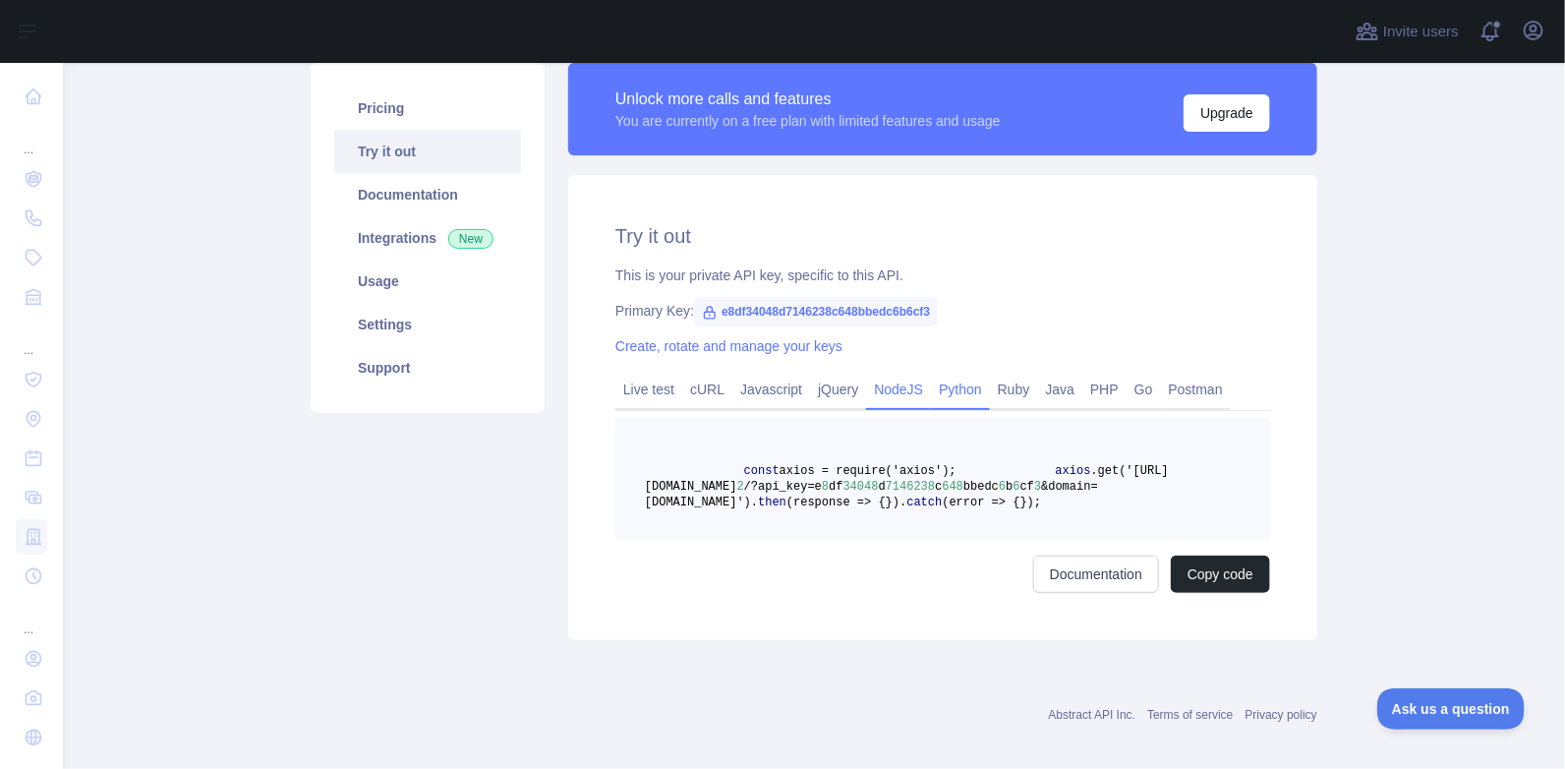
click at [944, 394] on link "Python" at bounding box center [960, 388] width 59 height 31
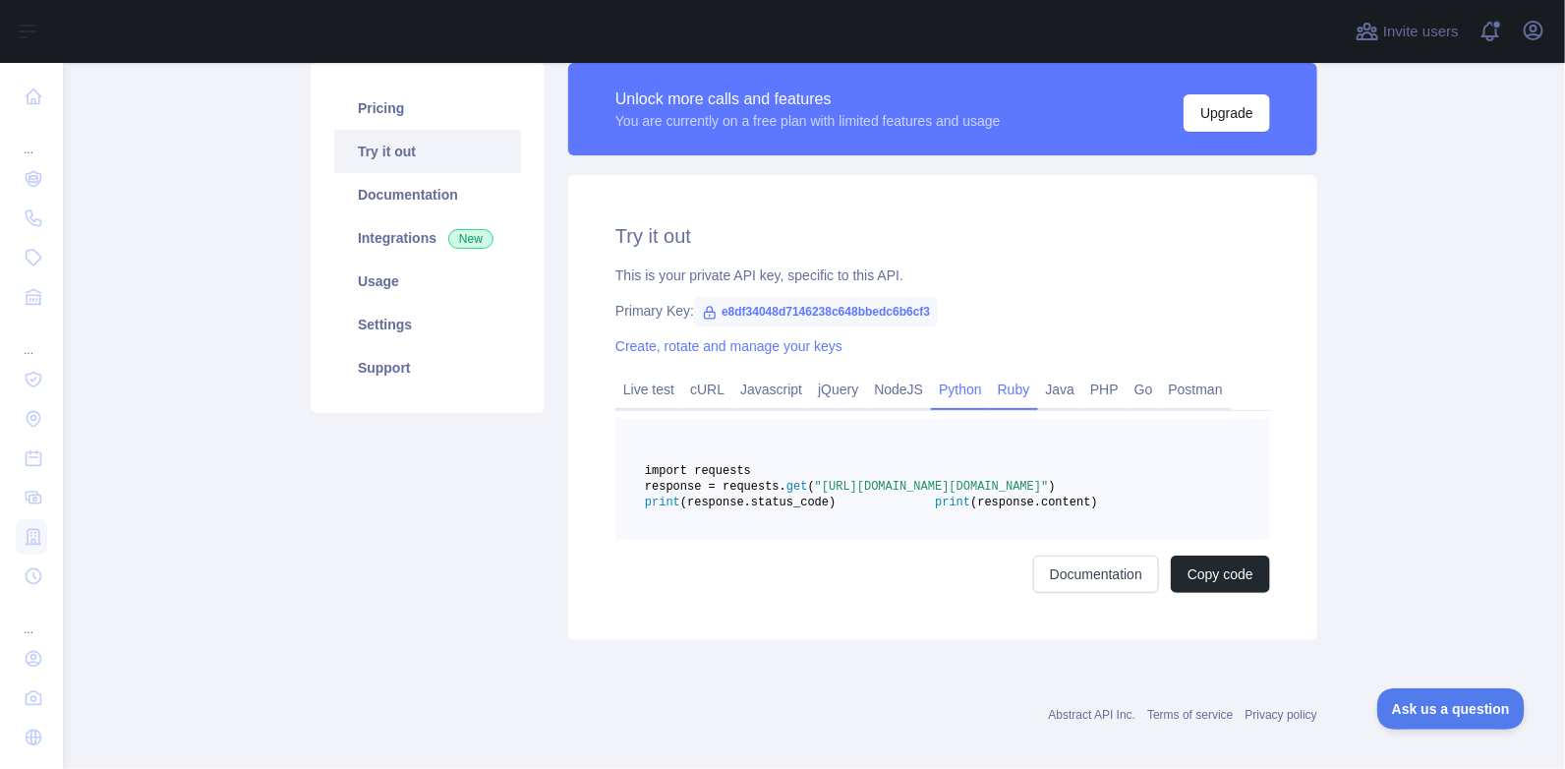
click at [995, 391] on link "Ruby" at bounding box center [1014, 388] width 48 height 31
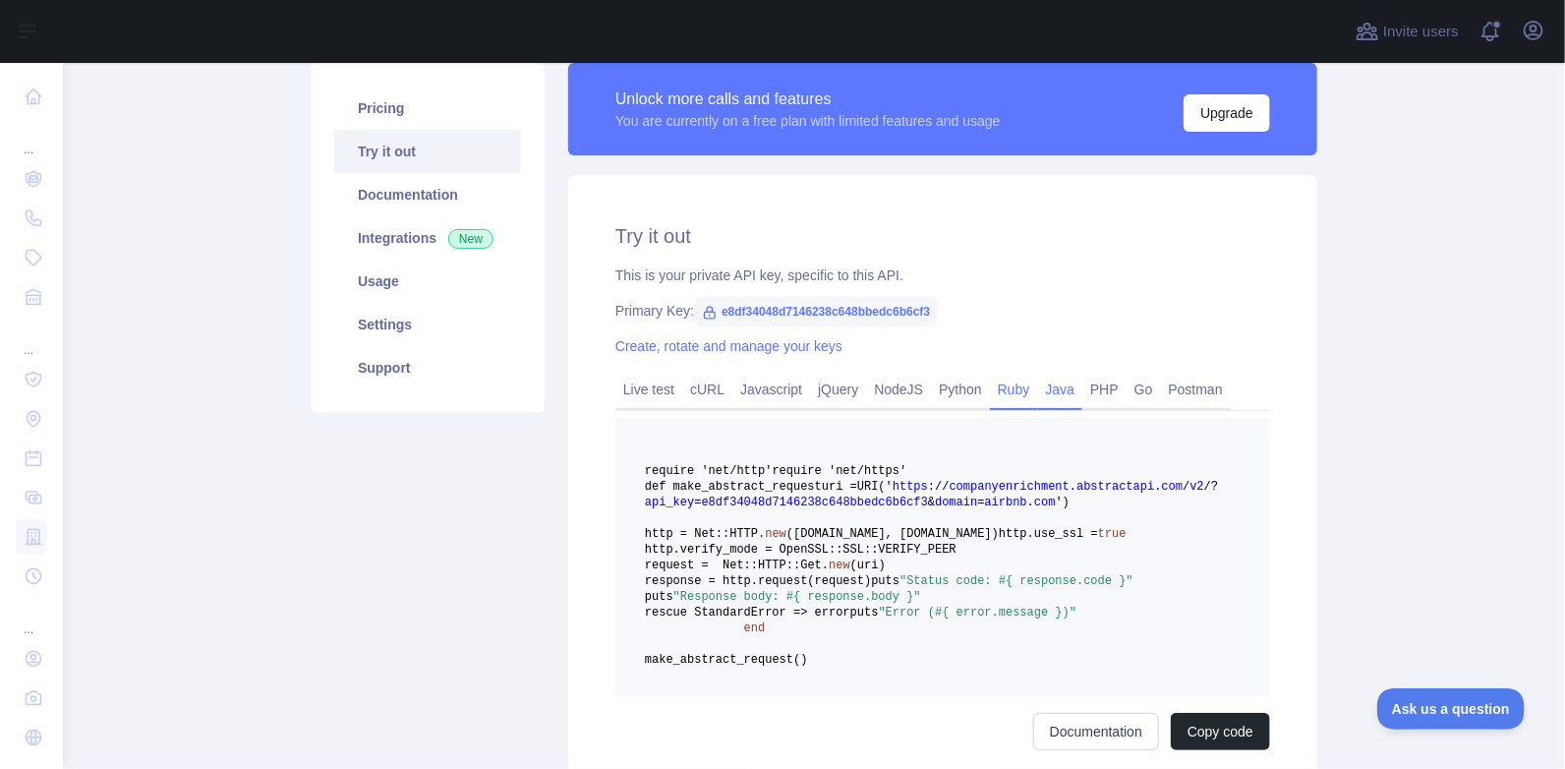
click at [1057, 394] on link "Java" at bounding box center [1060, 388] width 45 height 31
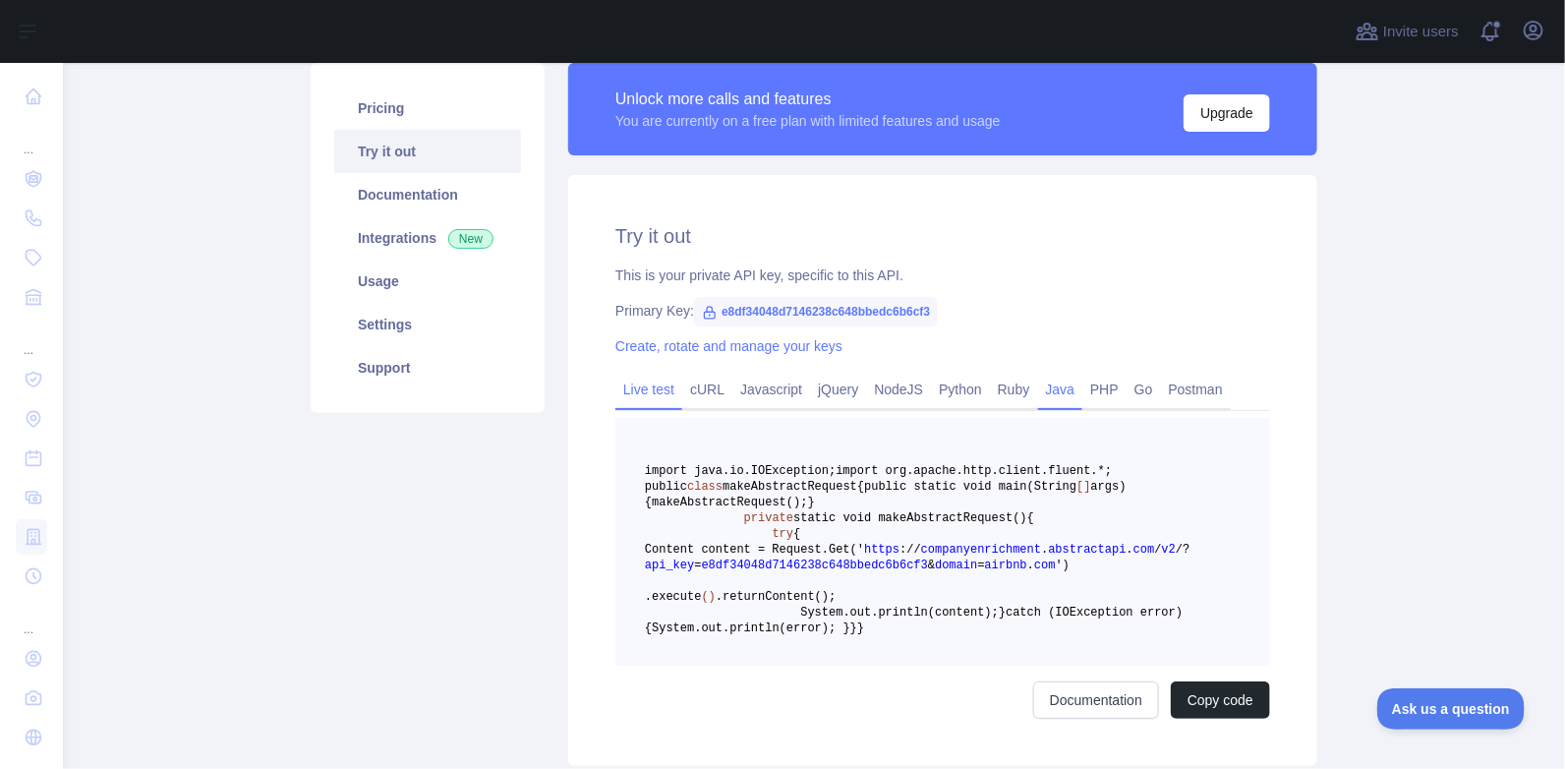
click at [643, 389] on link "Live test" at bounding box center [648, 388] width 67 height 31
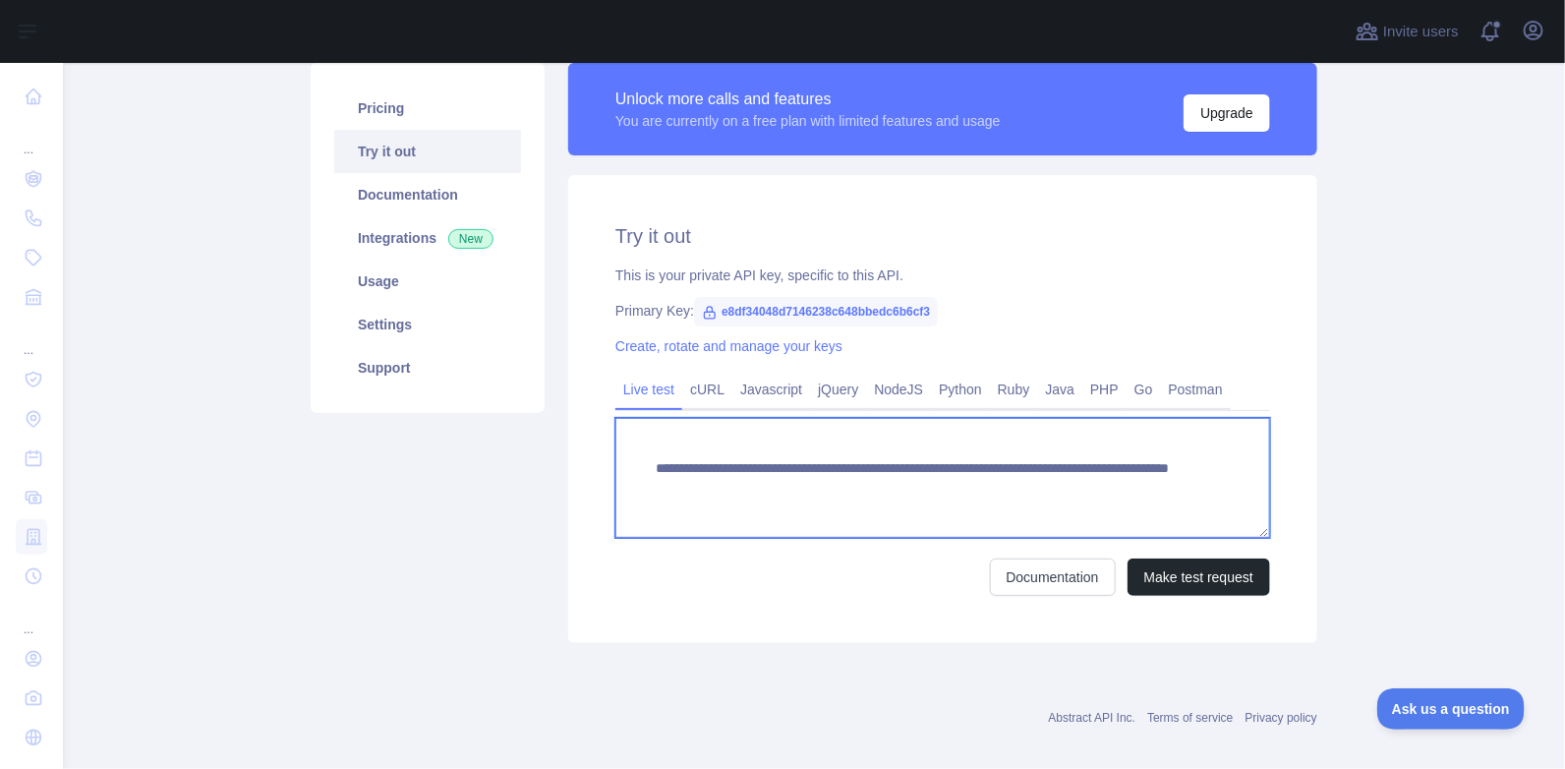
drag, startPoint x: 650, startPoint y: 463, endPoint x: 1114, endPoint y: 492, distance: 464.8
click at [1114, 492] on textarea "**********" at bounding box center [942, 478] width 655 height 120
